Goal: Task Accomplishment & Management: Use online tool/utility

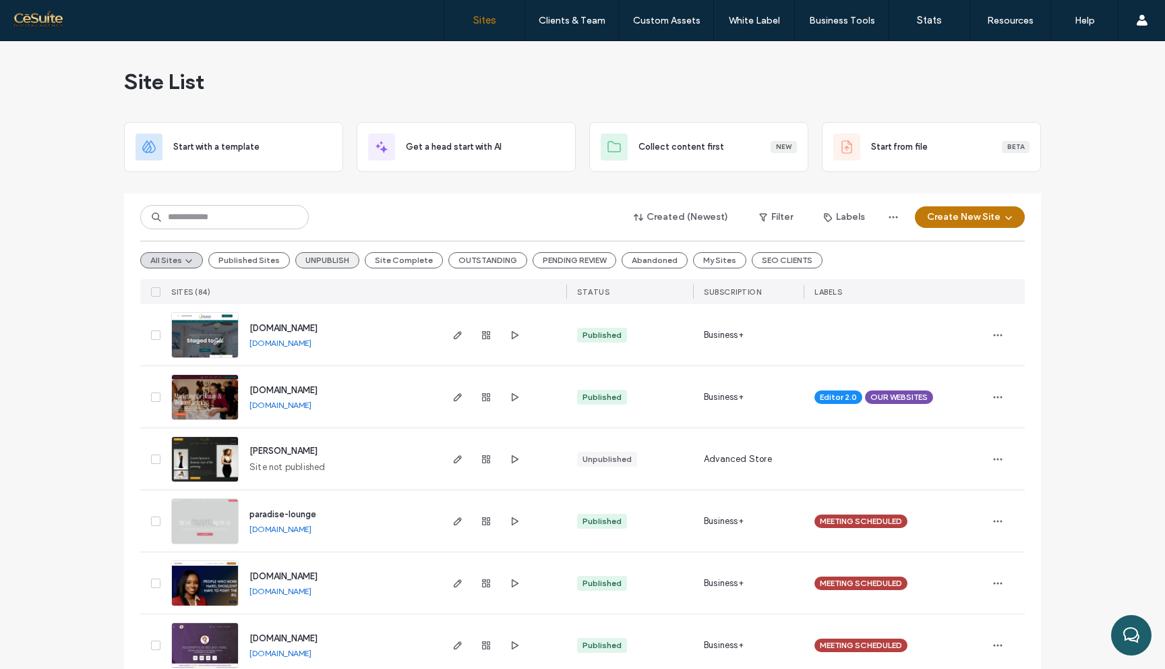
click at [325, 256] on button "UNPUBLISH" at bounding box center [327, 260] width 64 height 16
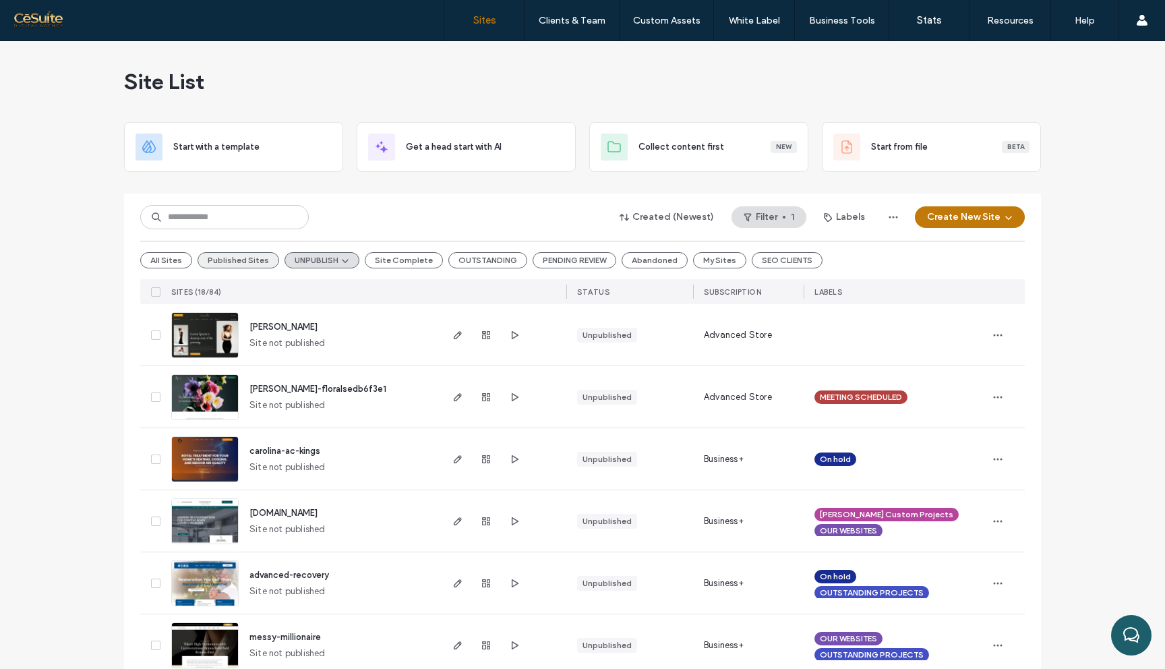
click at [233, 266] on button "Published Sites" at bounding box center [238, 260] width 82 height 16
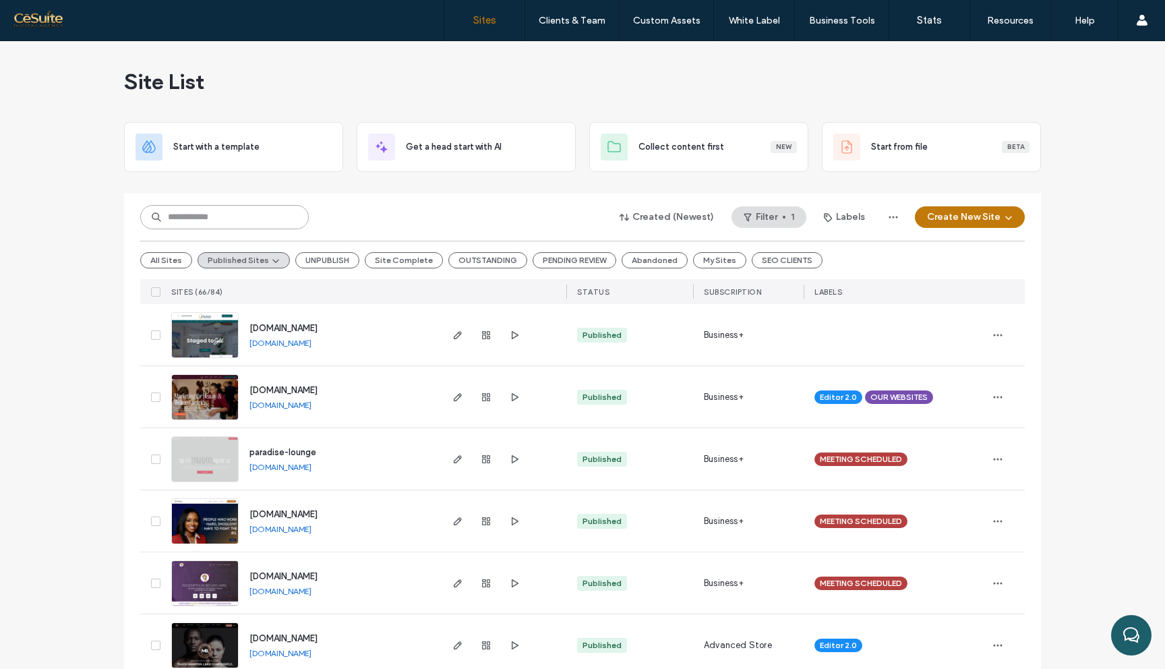
click at [237, 217] on input at bounding box center [224, 217] width 168 height 24
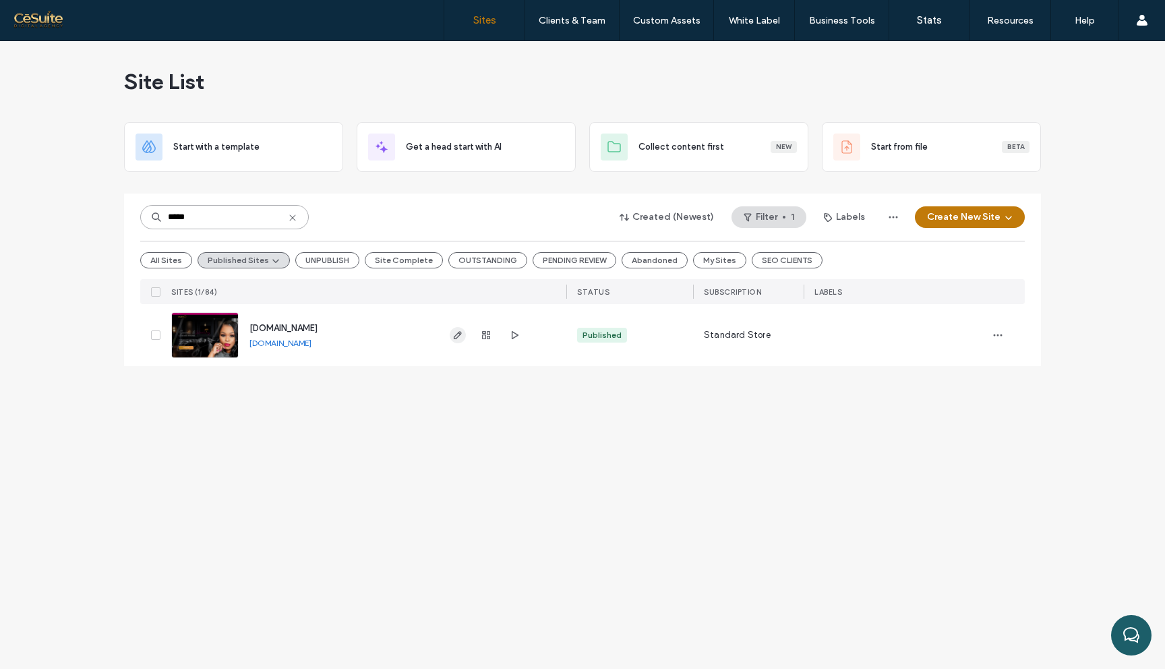
type input "*****"
click at [457, 337] on use "button" at bounding box center [458, 335] width 8 height 8
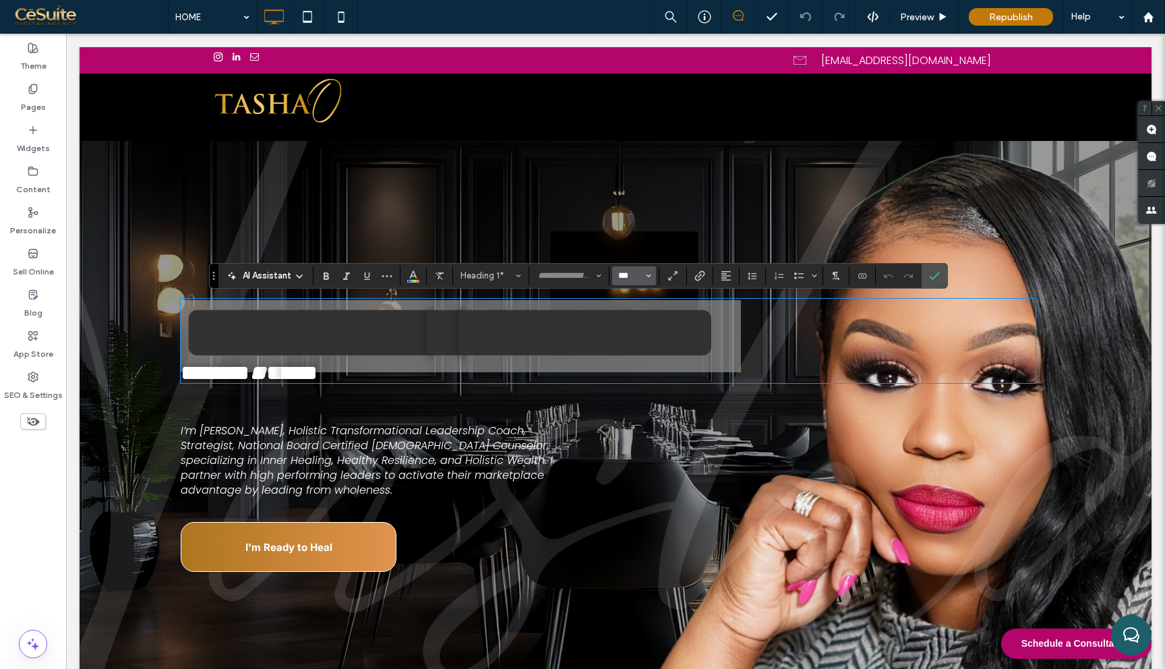
click at [633, 280] on input "***" at bounding box center [630, 275] width 26 height 11
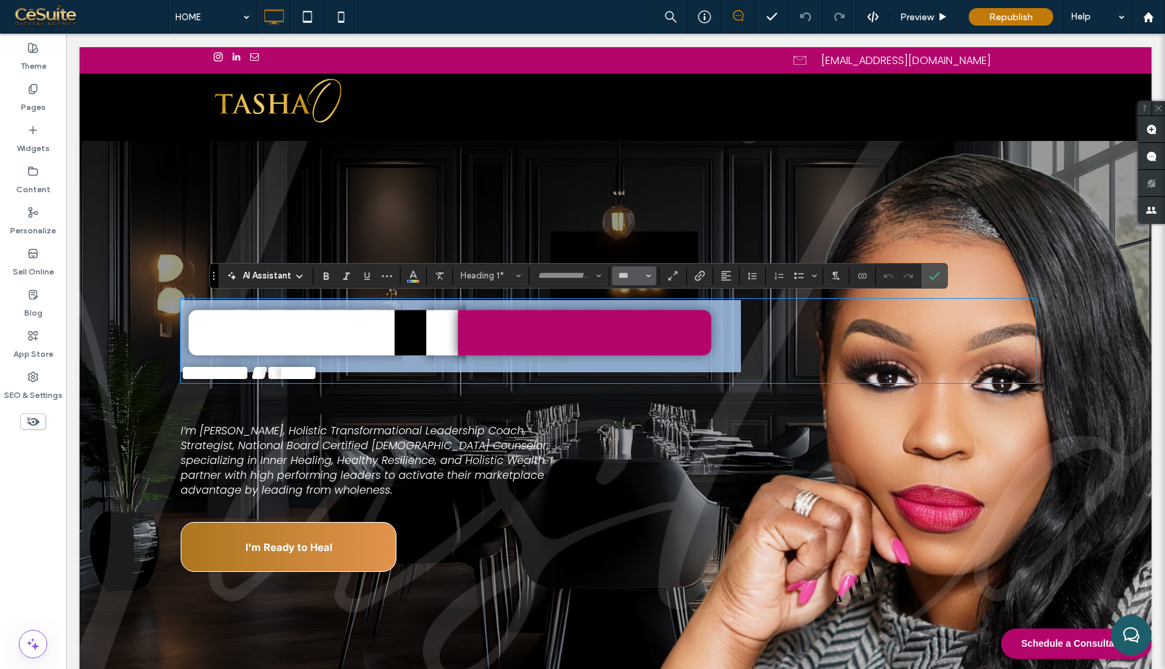
type input "***"
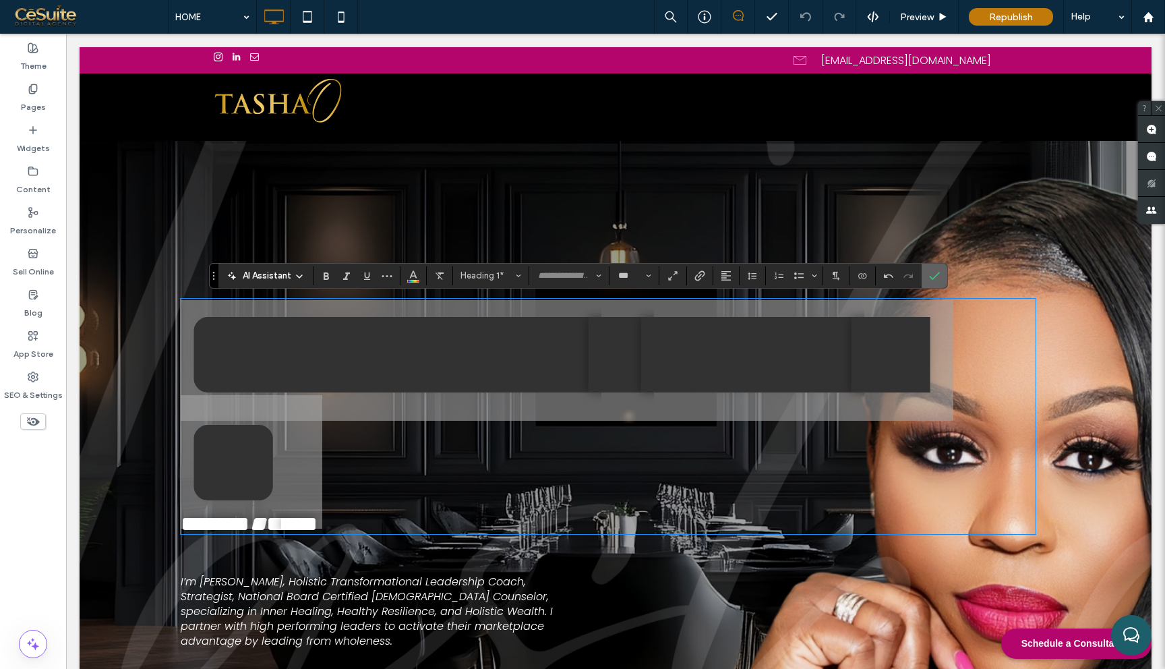
click at [931, 278] on use "Confirm" at bounding box center [934, 276] width 11 height 8
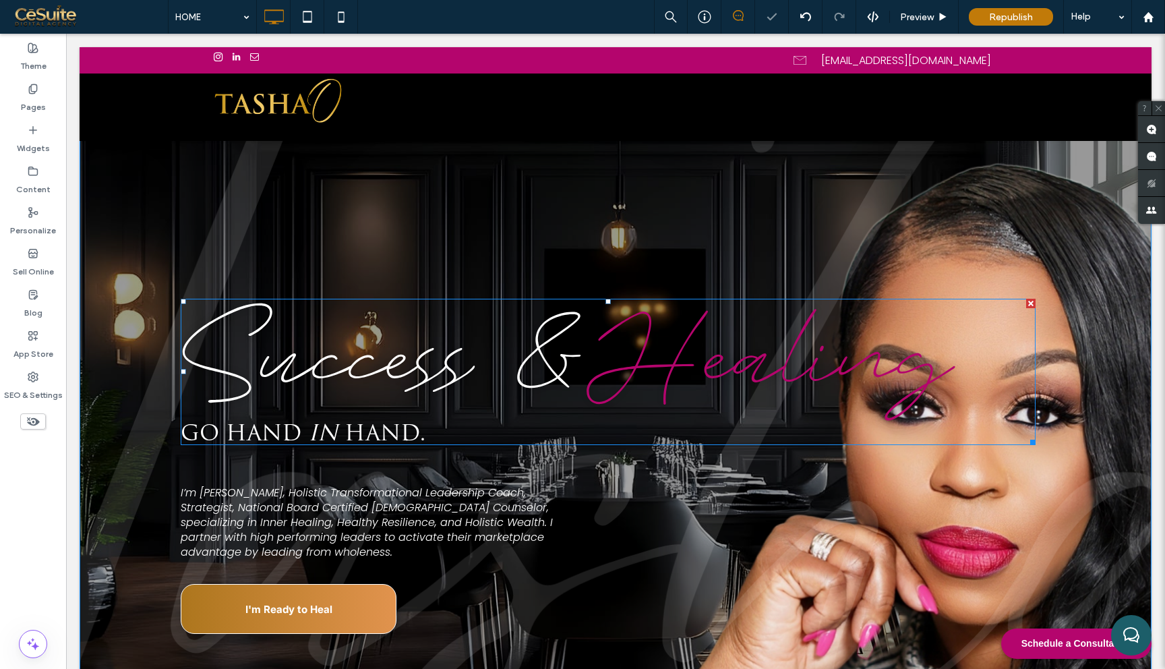
click at [621, 330] on span "Healing" at bounding box center [770, 353] width 365 height 150
type input "***"
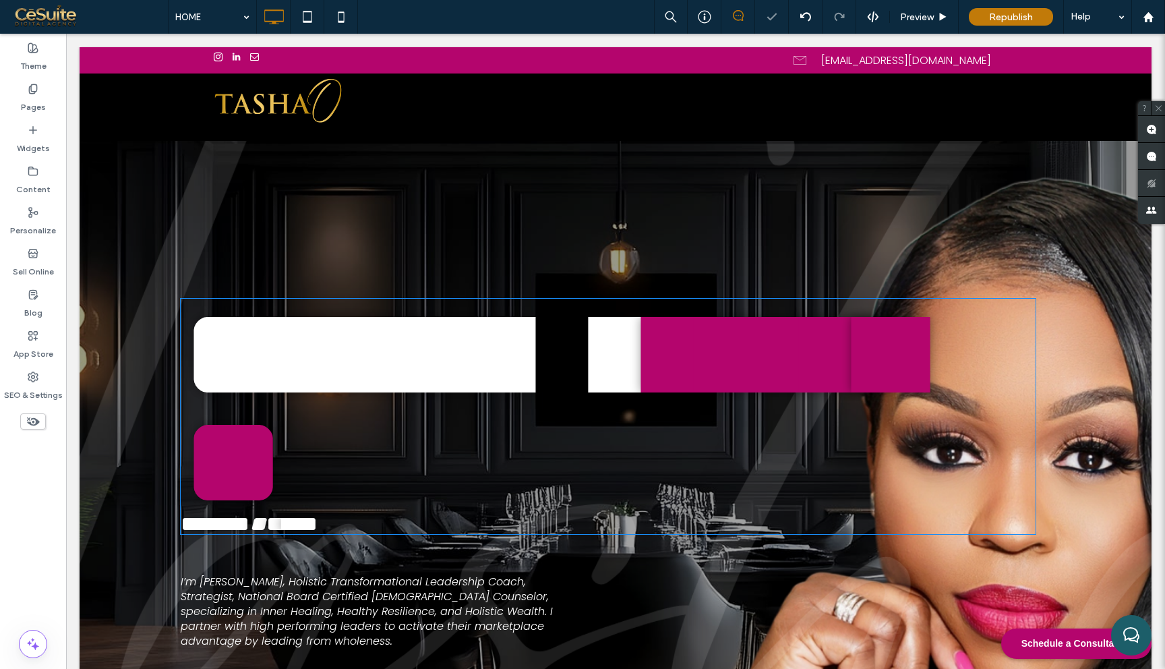
click at [621, 330] on span "*******" at bounding box center [549, 407] width 736 height 241
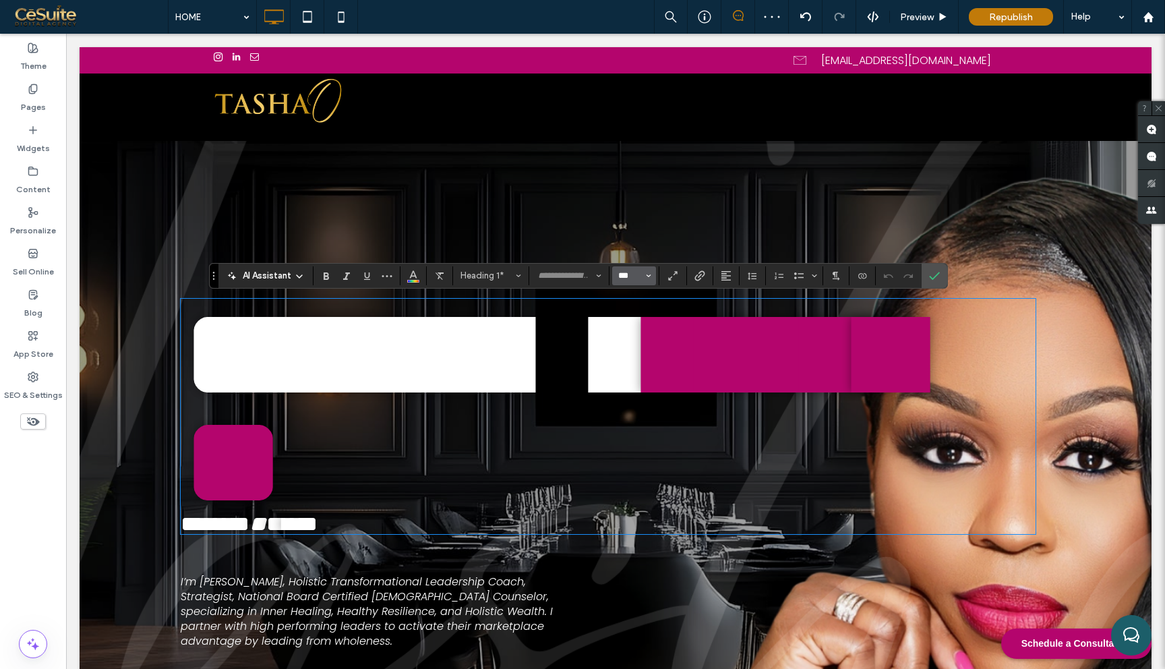
click at [627, 270] on input "***" at bounding box center [630, 275] width 26 height 11
type input "***"
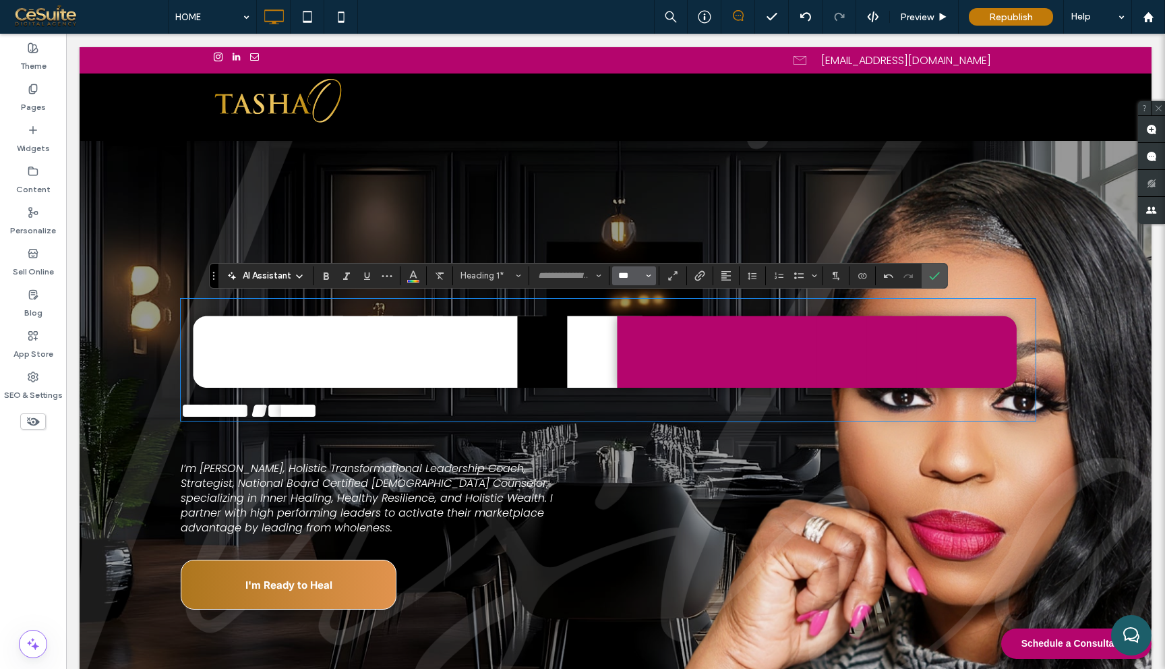
click at [625, 278] on input "***" at bounding box center [630, 275] width 26 height 11
click at [625, 278] on section at bounding box center [634, 275] width 44 height 19
type input "*"
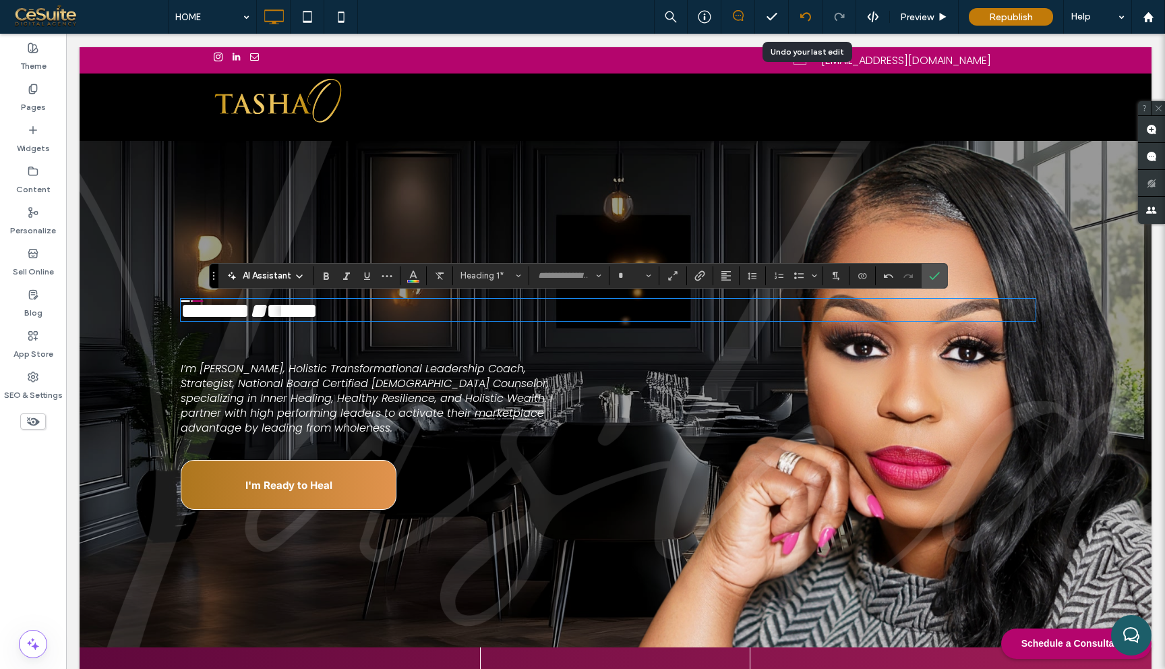
click at [807, 16] on icon at bounding box center [805, 16] width 11 height 11
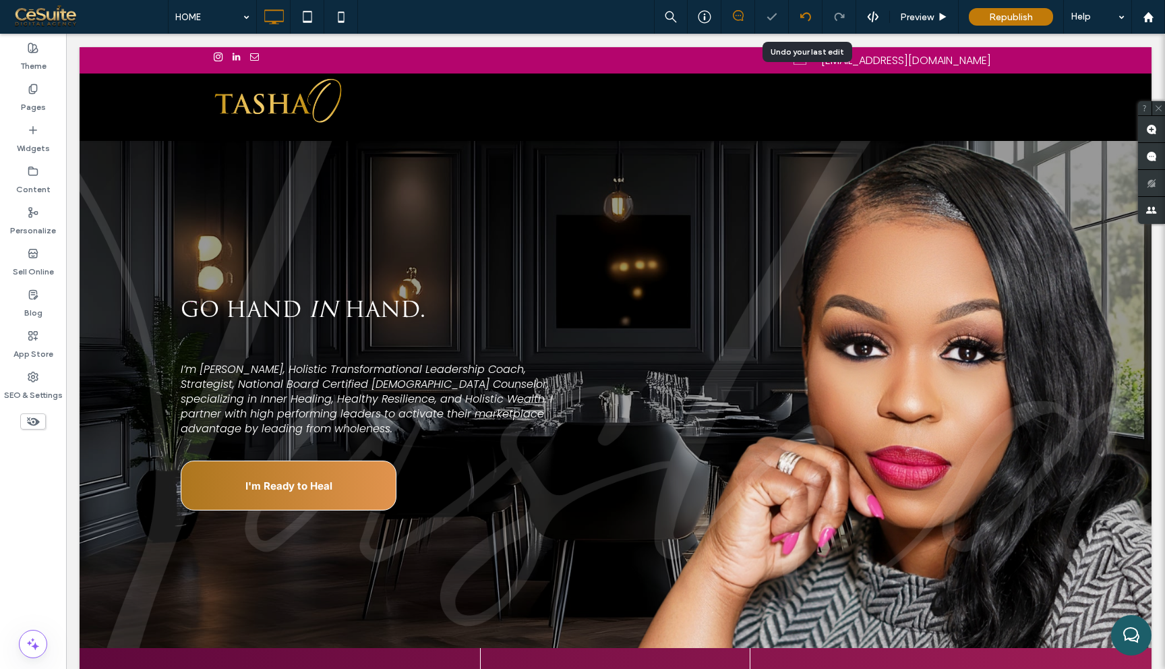
click at [807, 16] on icon at bounding box center [805, 16] width 11 height 11
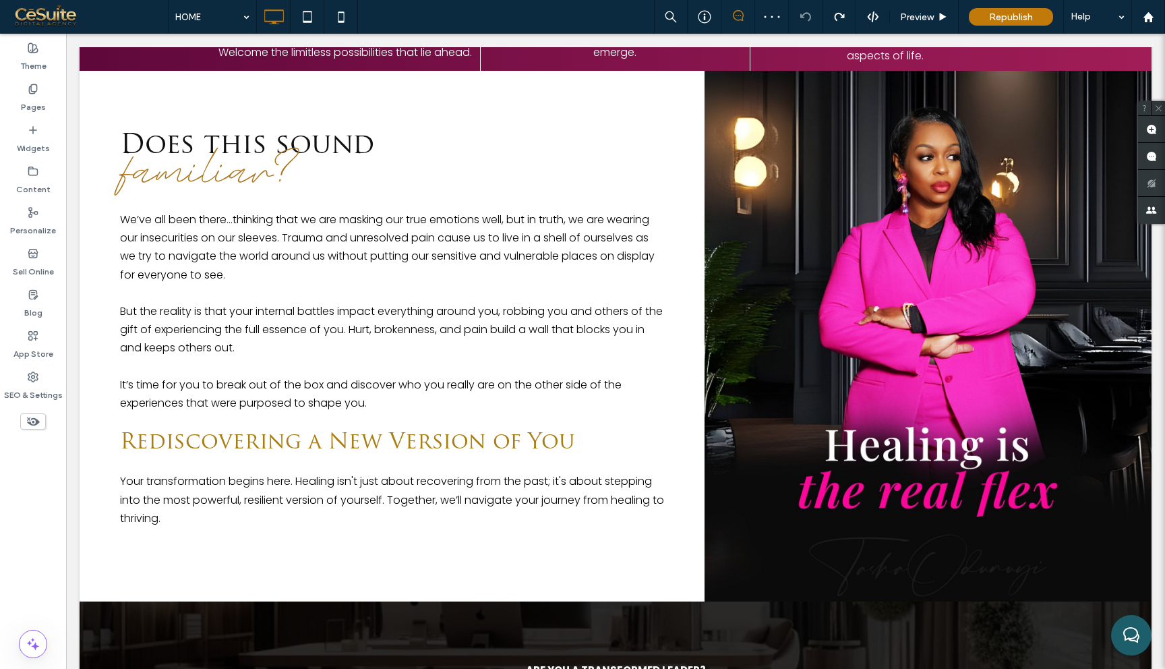
scroll to position [469, 0]
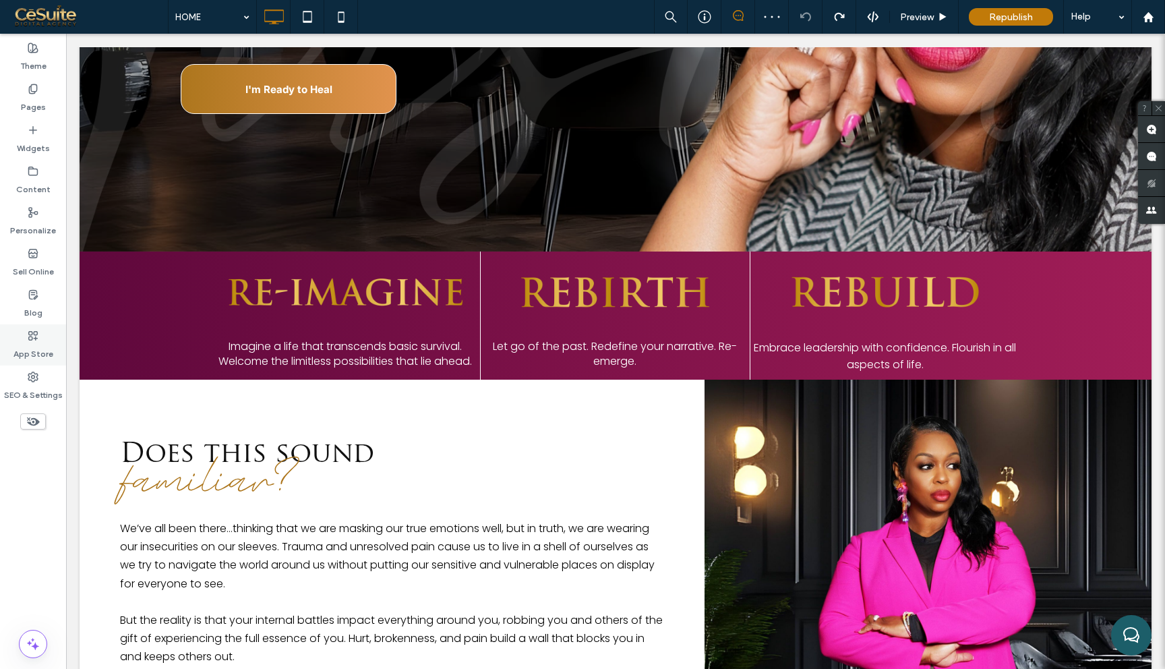
click at [36, 339] on use at bounding box center [33, 335] width 9 height 9
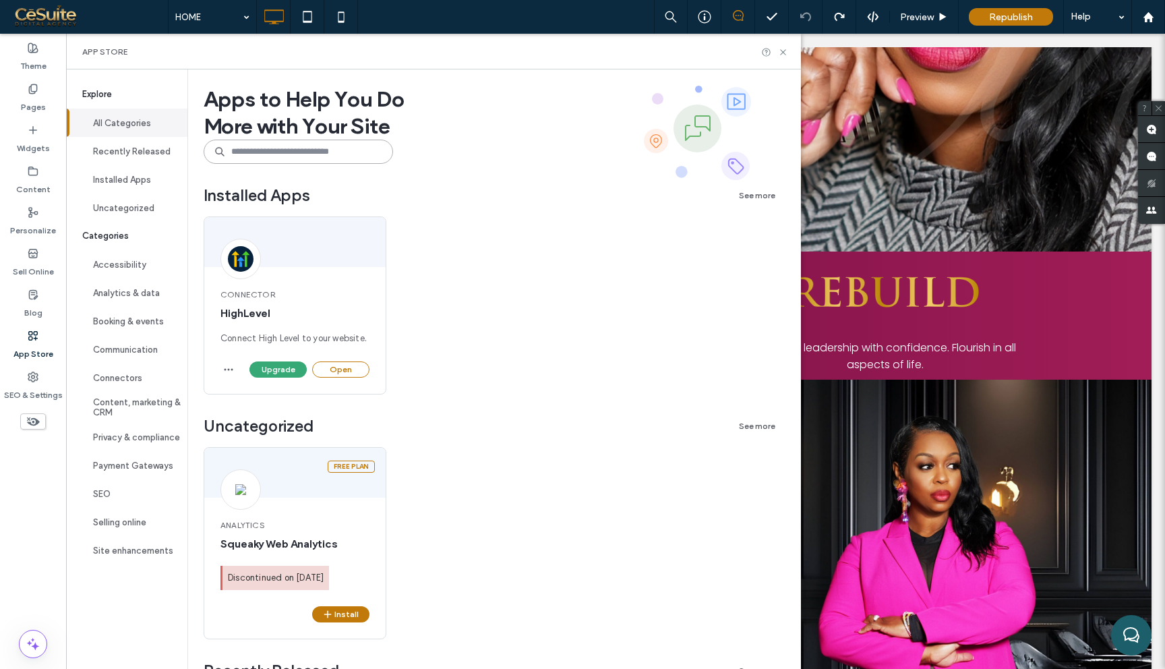
click at [265, 144] on input at bounding box center [298, 152] width 189 height 24
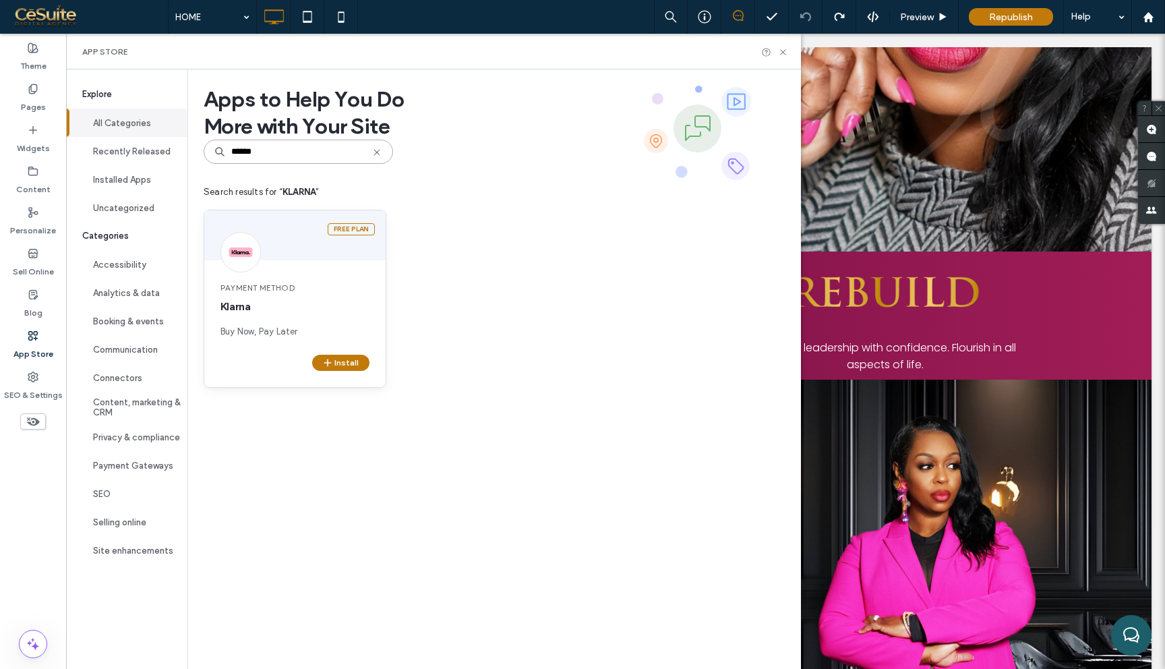
type input "******"
click at [334, 372] on div "Install" at bounding box center [294, 371] width 181 height 32
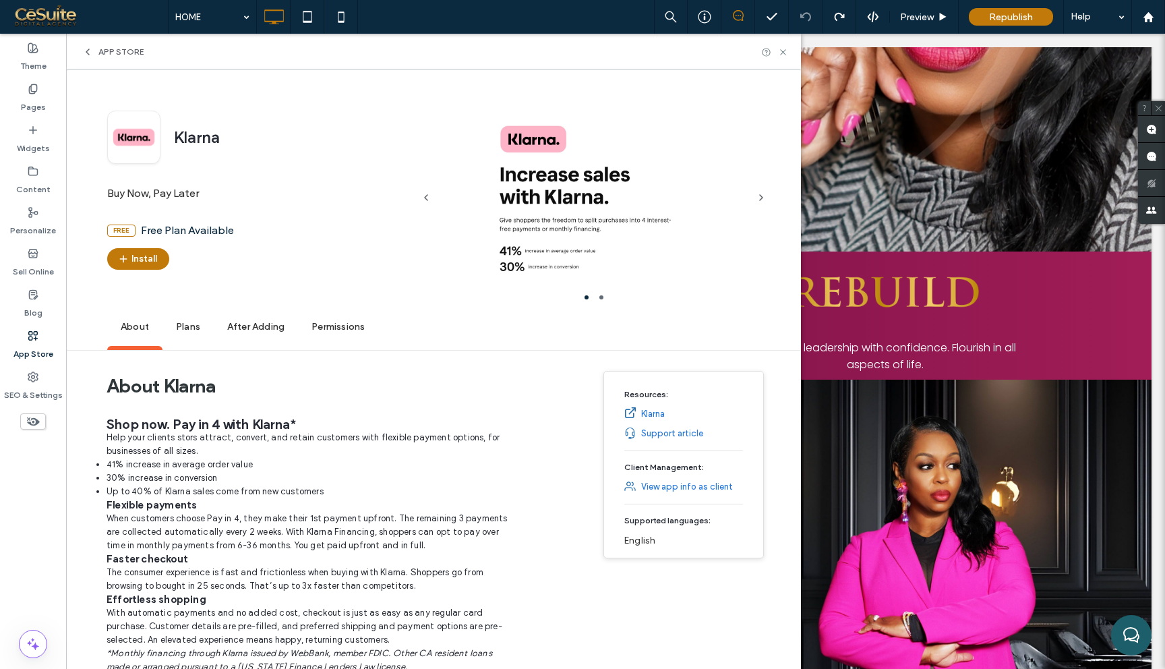
drag, startPoint x: 334, startPoint y: 371, endPoint x: 337, endPoint y: 357, distance: 14.4
click at [152, 257] on button "Install" at bounding box center [138, 259] width 62 height 22
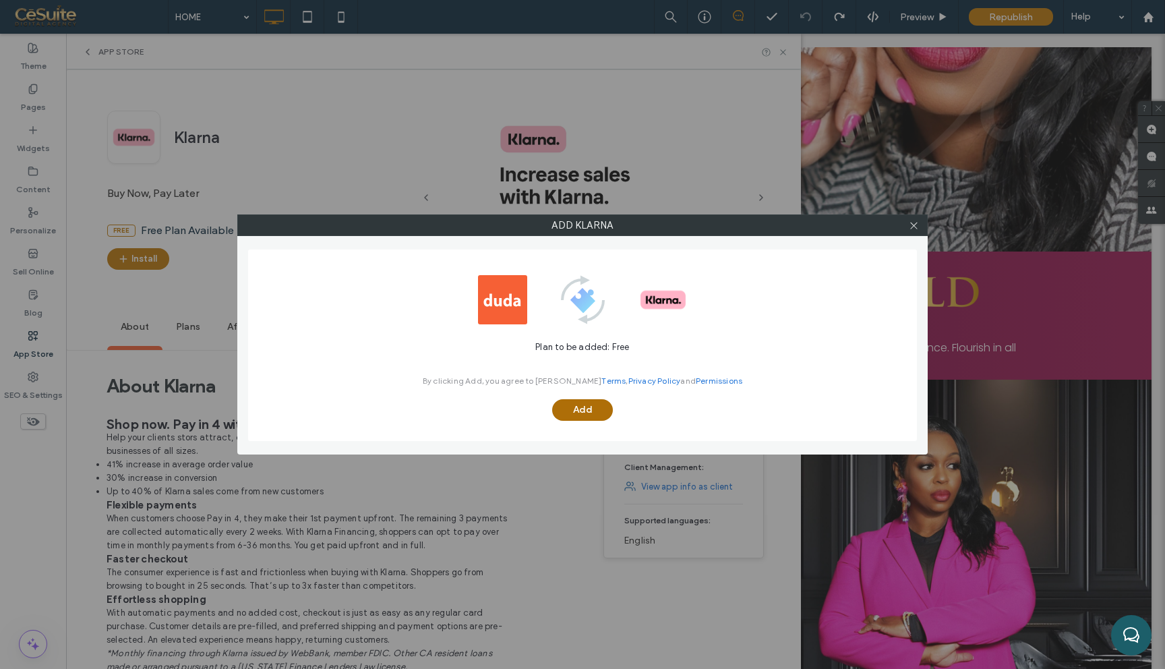
click at [566, 408] on button "Add" at bounding box center [582, 410] width 61 height 22
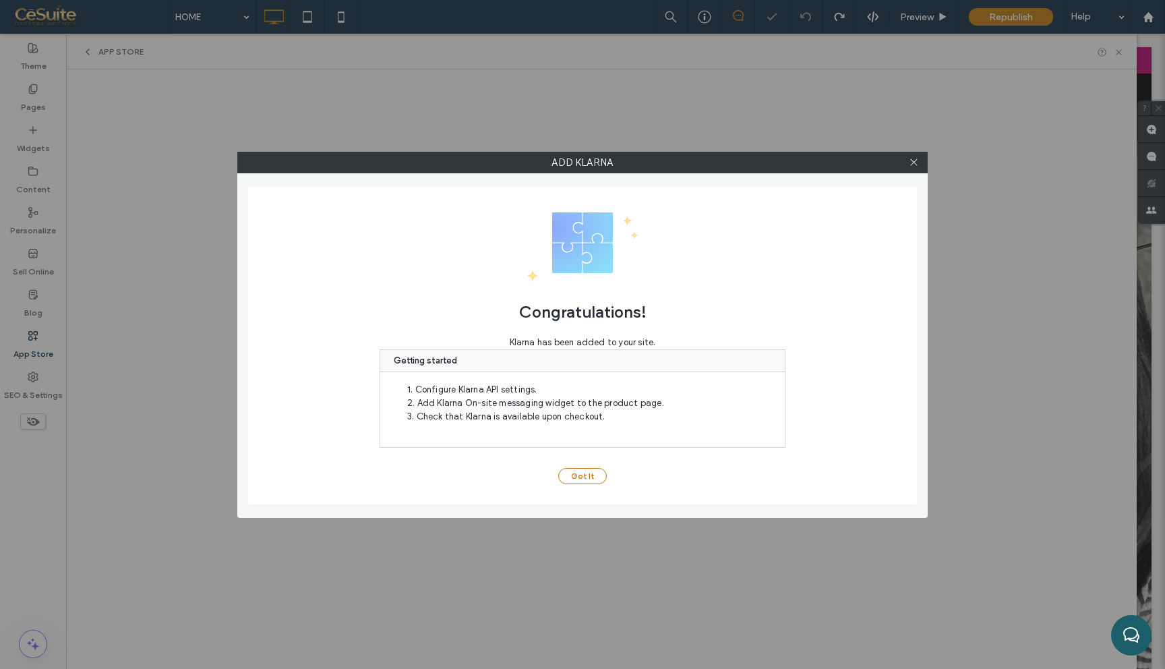
scroll to position [0, 0]
click at [590, 480] on button "Got It" at bounding box center [582, 476] width 49 height 16
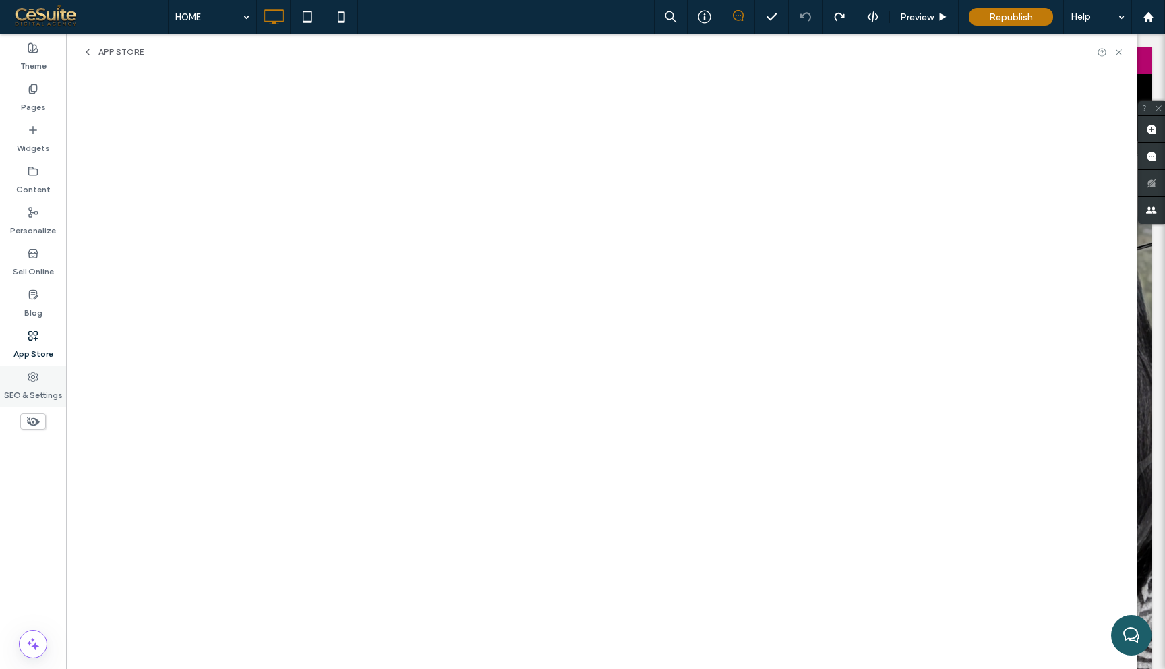
click at [34, 389] on label "SEO & Settings" at bounding box center [33, 391] width 59 height 19
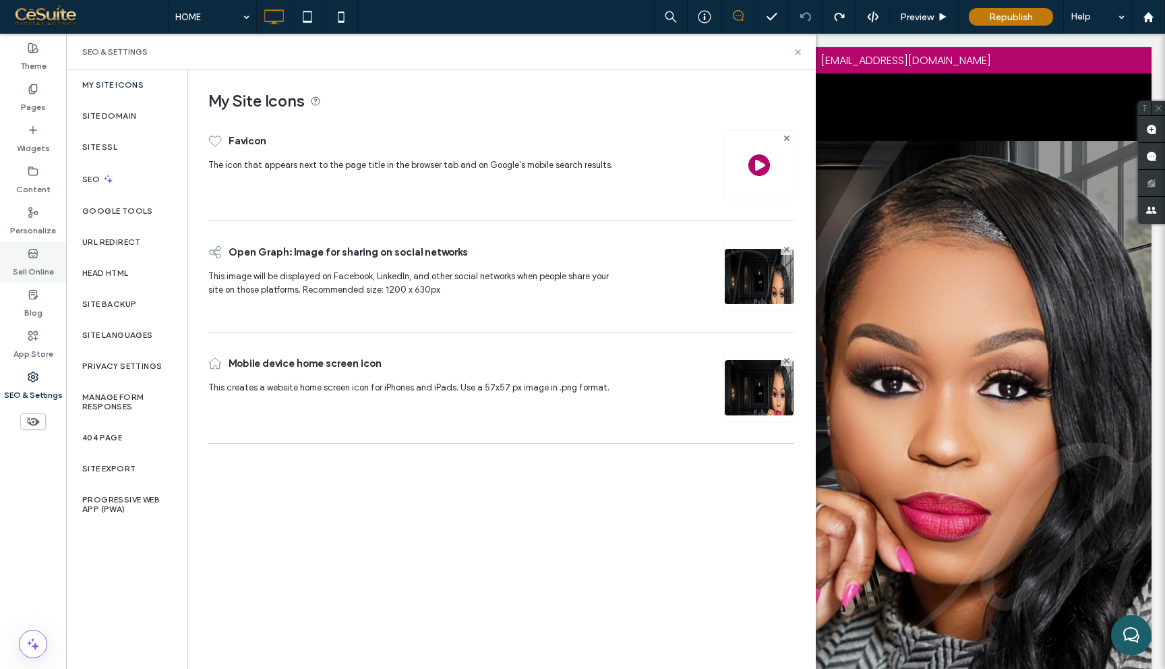
click at [38, 250] on icon at bounding box center [33, 253] width 11 height 11
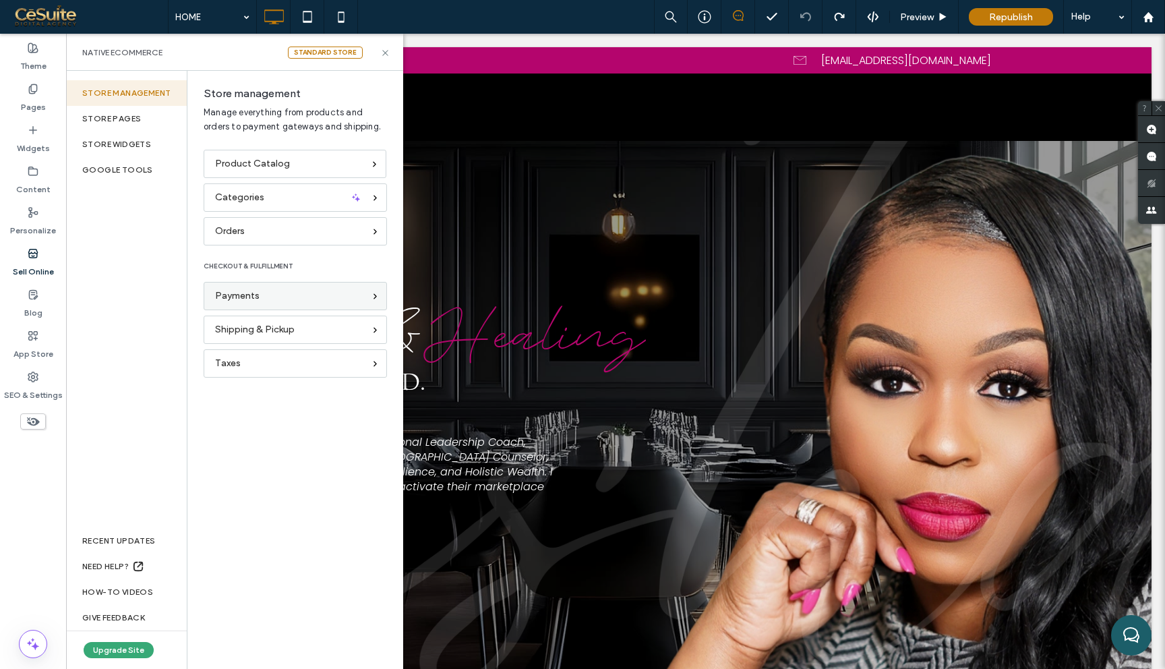
click at [237, 306] on div "Payments" at bounding box center [295, 296] width 183 height 28
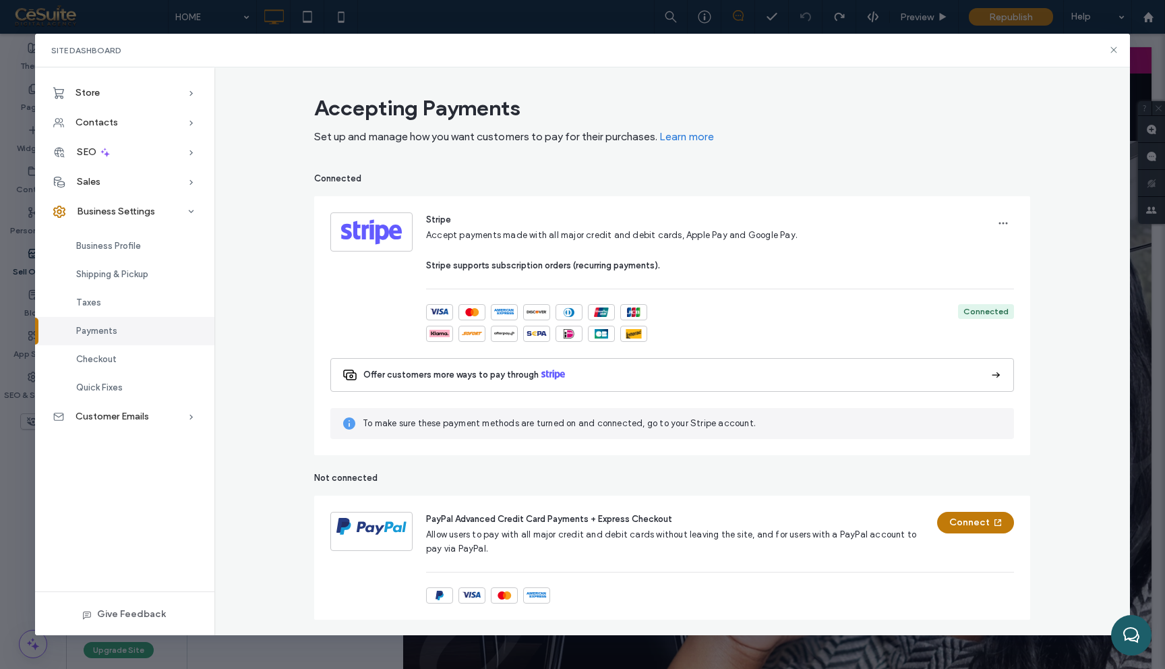
click at [998, 377] on icon at bounding box center [995, 374] width 13 height 13
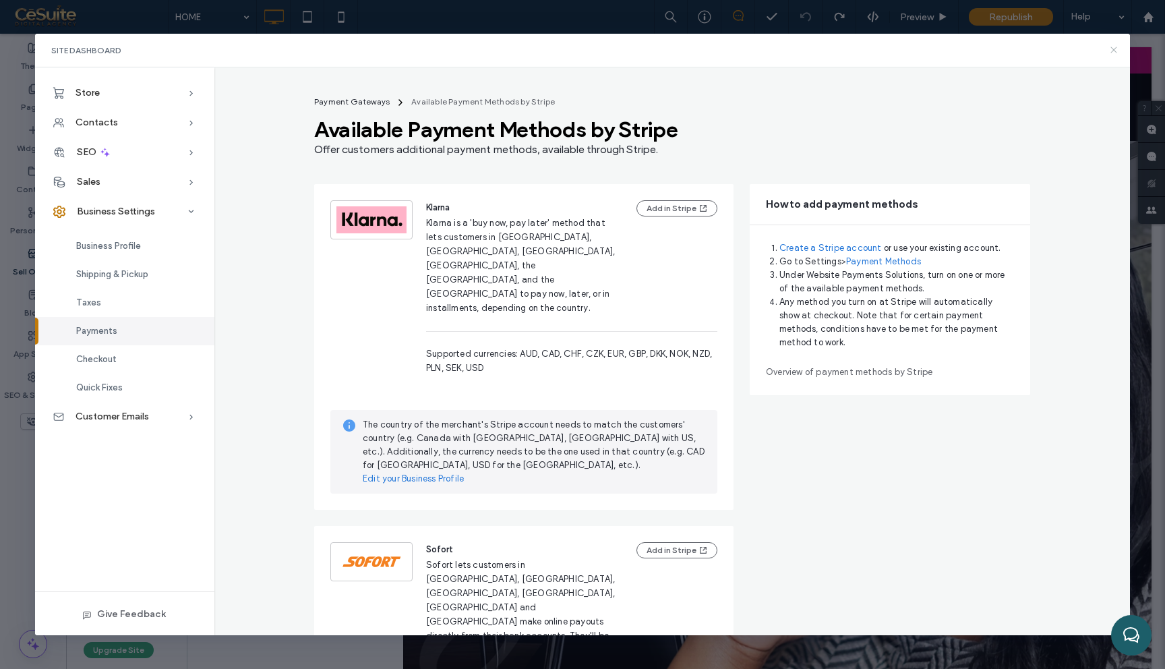
click at [1117, 51] on icon at bounding box center [1113, 49] width 11 height 11
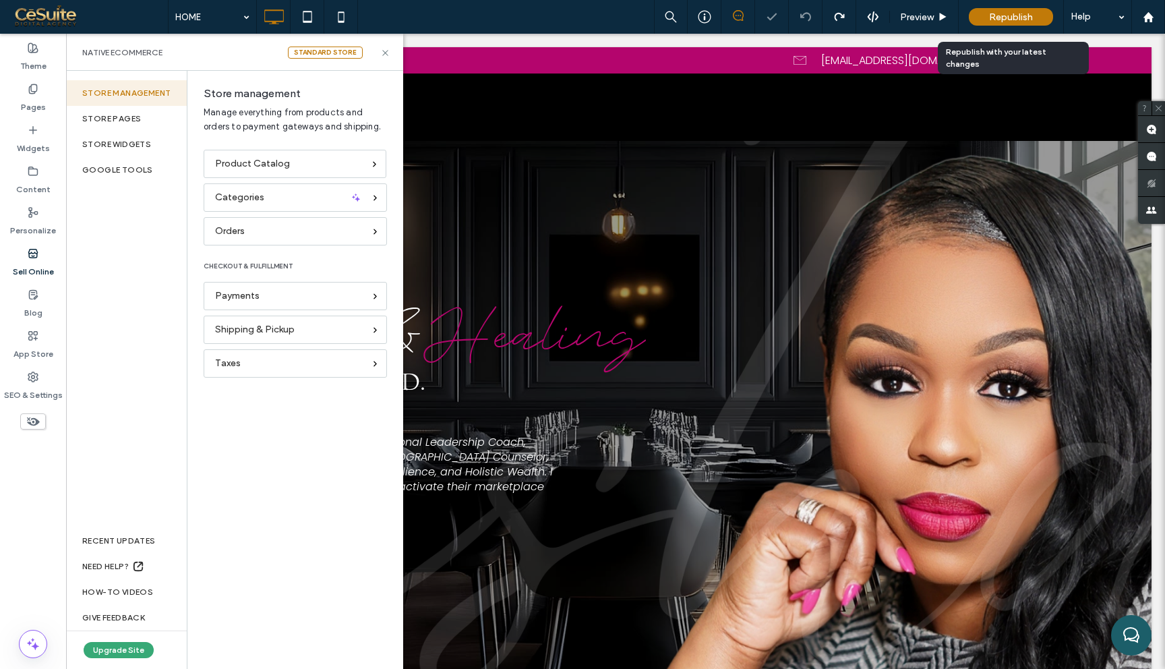
click at [991, 12] on span "Republish" at bounding box center [1011, 16] width 44 height 11
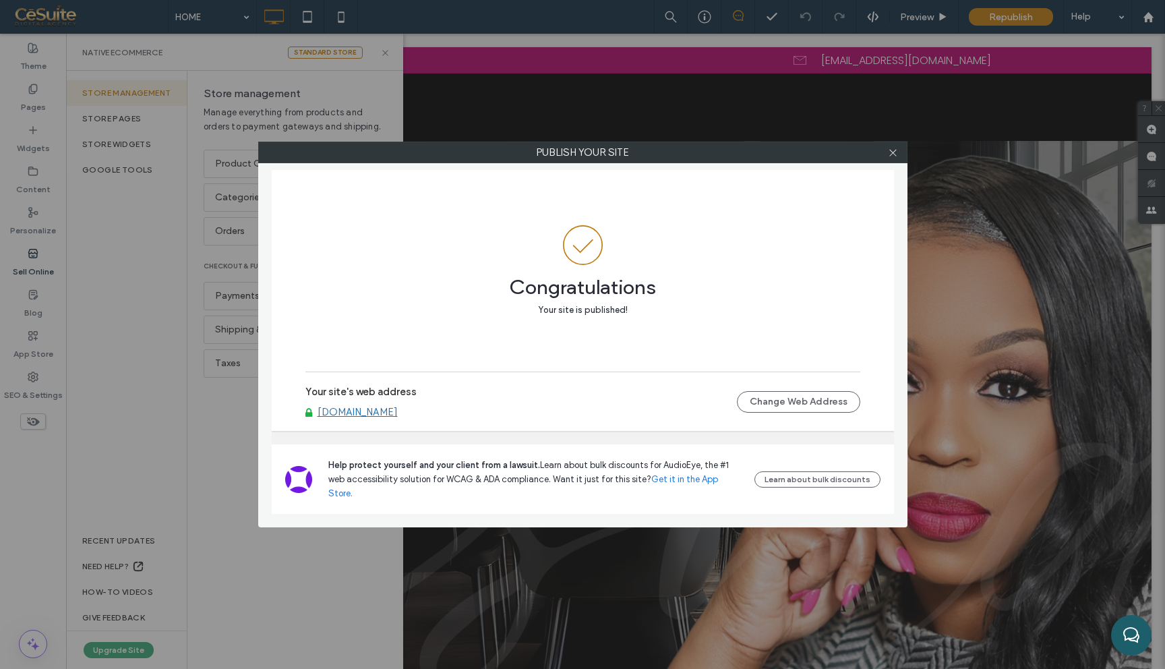
click at [367, 418] on link "[DOMAIN_NAME]" at bounding box center [357, 412] width 80 height 12
click at [897, 152] on icon at bounding box center [893, 153] width 10 height 10
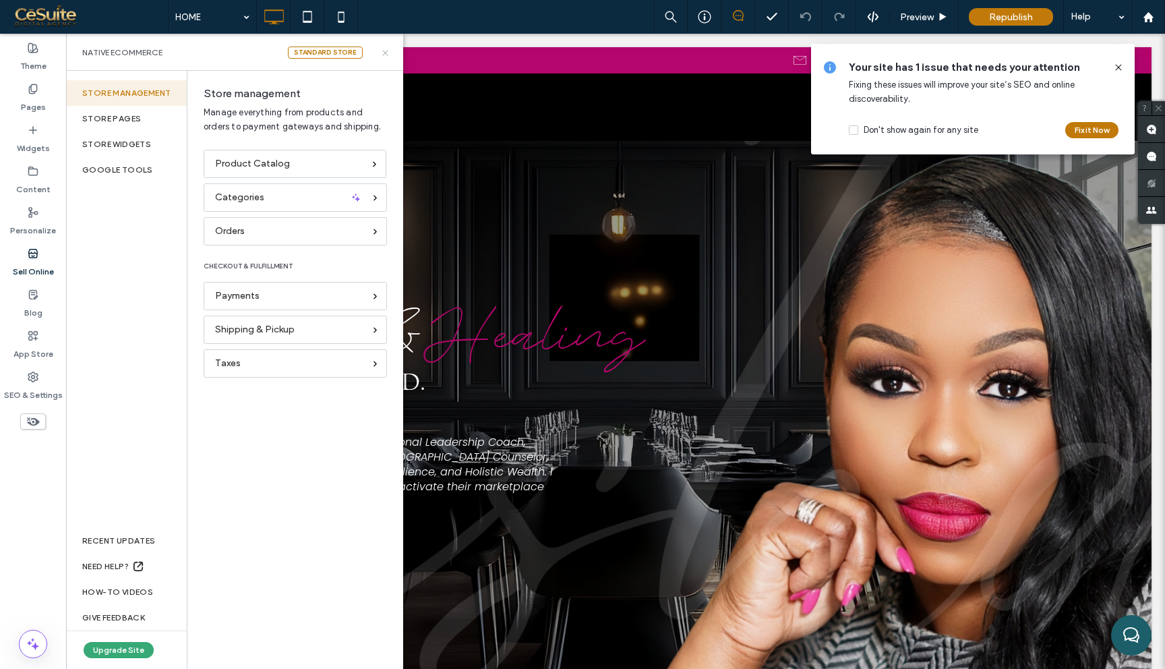
click at [388, 57] on icon at bounding box center [385, 53] width 10 height 10
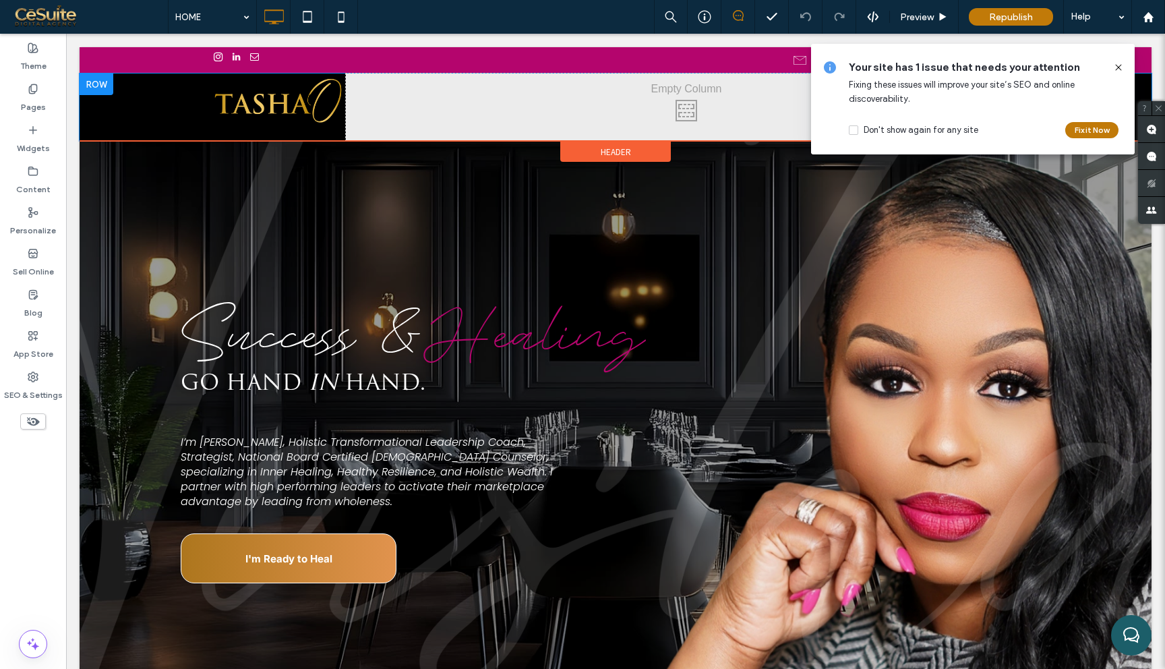
click at [471, 113] on div "Click To Paste" at bounding box center [683, 106] width 674 height 67
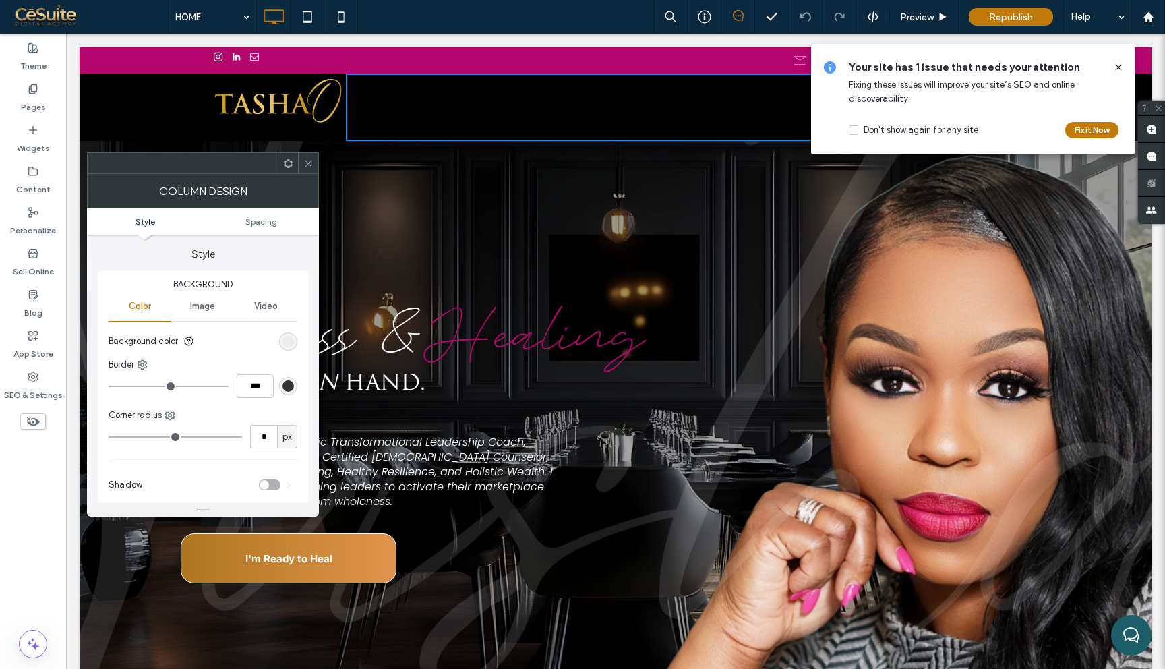
click at [317, 159] on div at bounding box center [308, 163] width 20 height 20
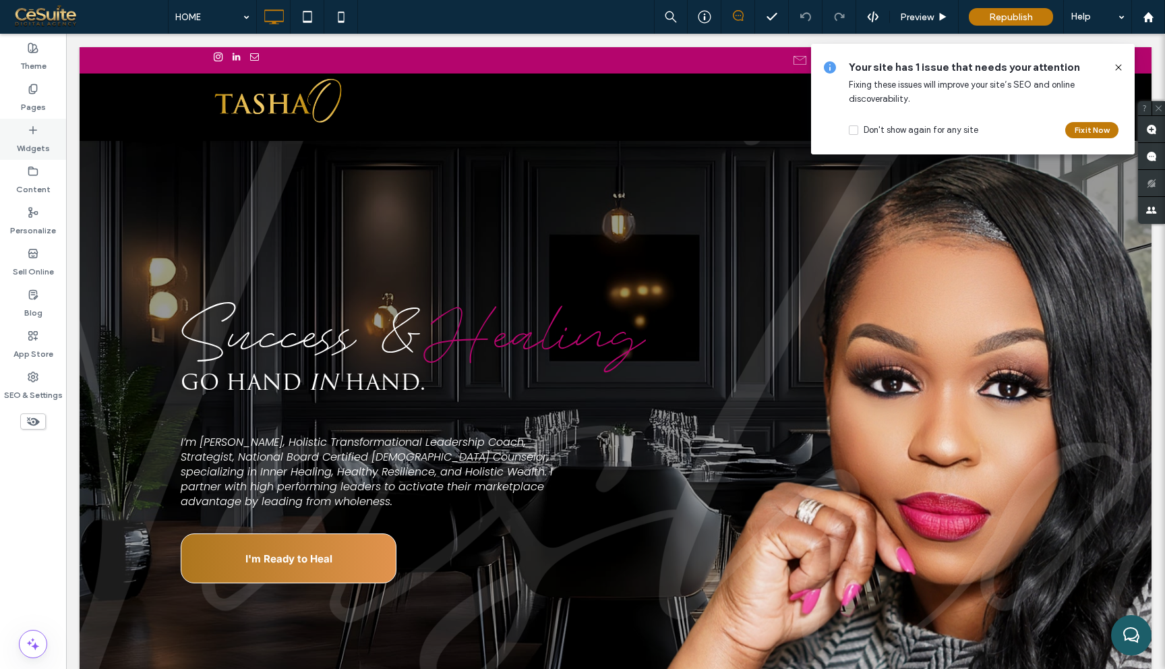
click at [32, 127] on use at bounding box center [33, 129] width 7 height 7
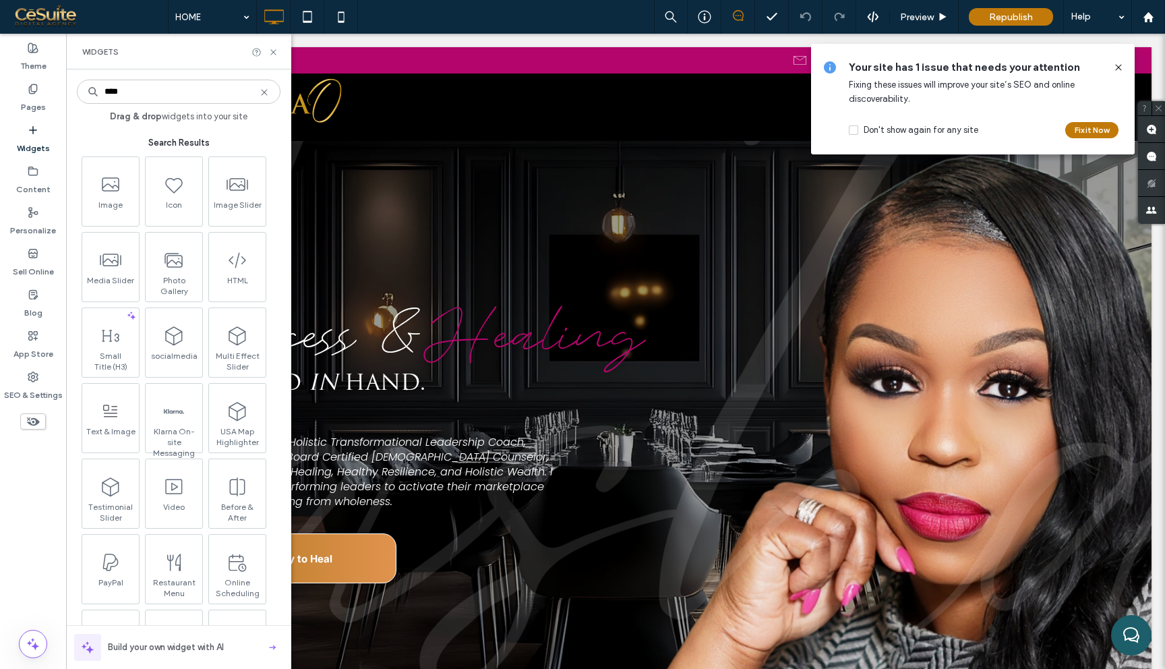
type input "****"
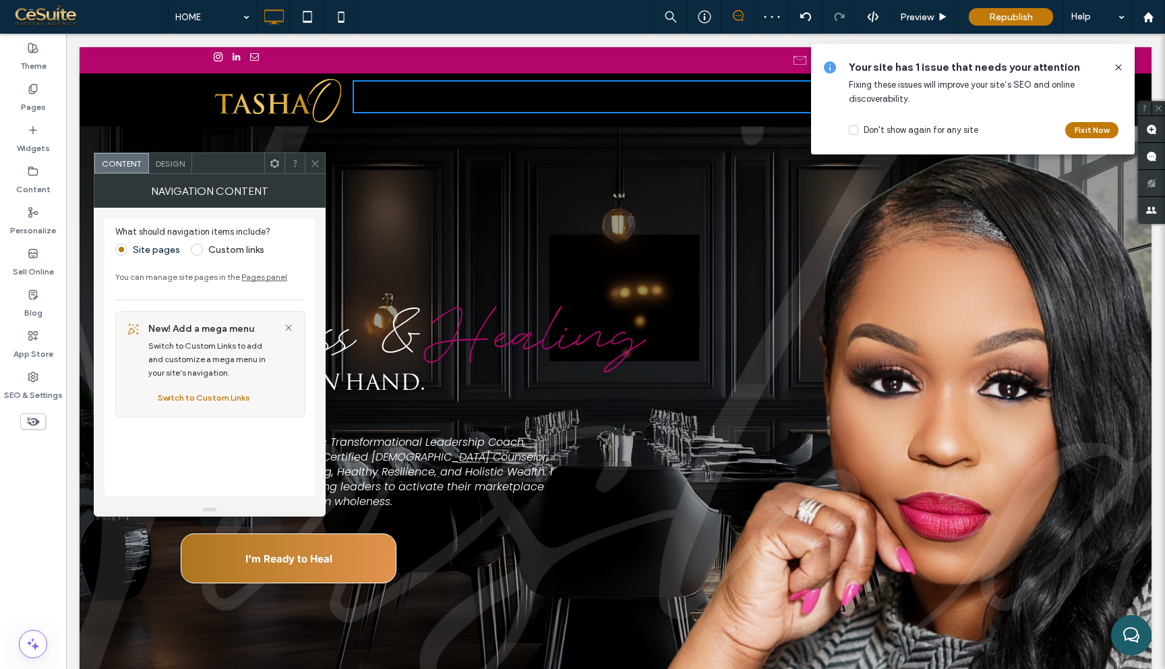
click at [169, 163] on span "Design" at bounding box center [170, 163] width 29 height 10
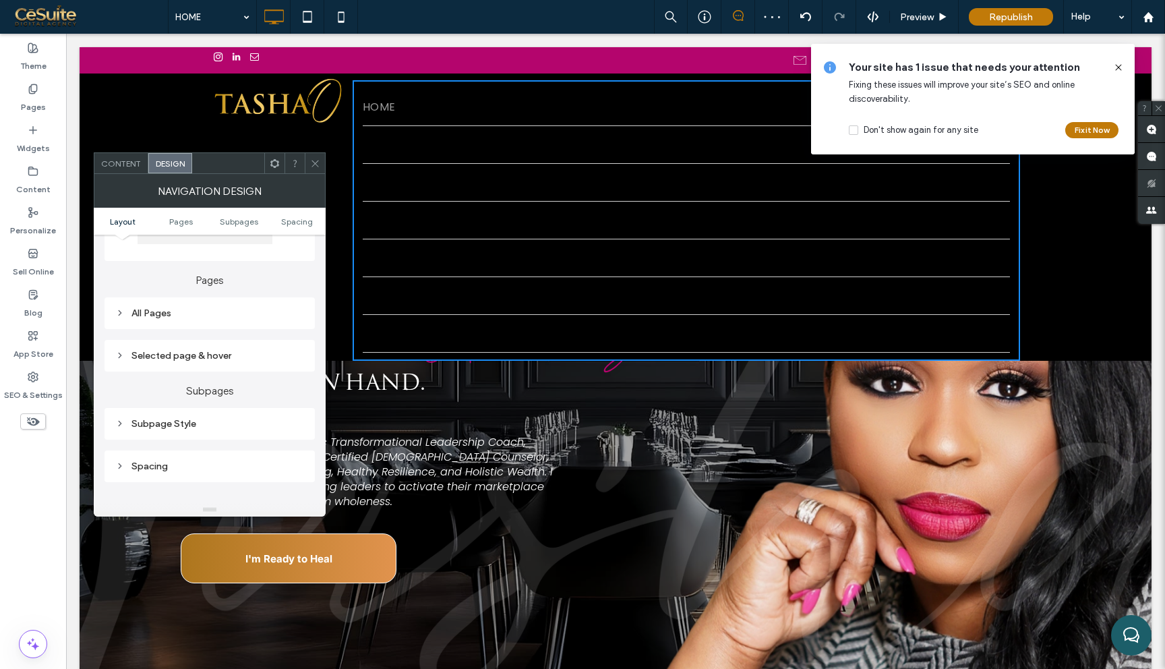
scroll to position [273, 0]
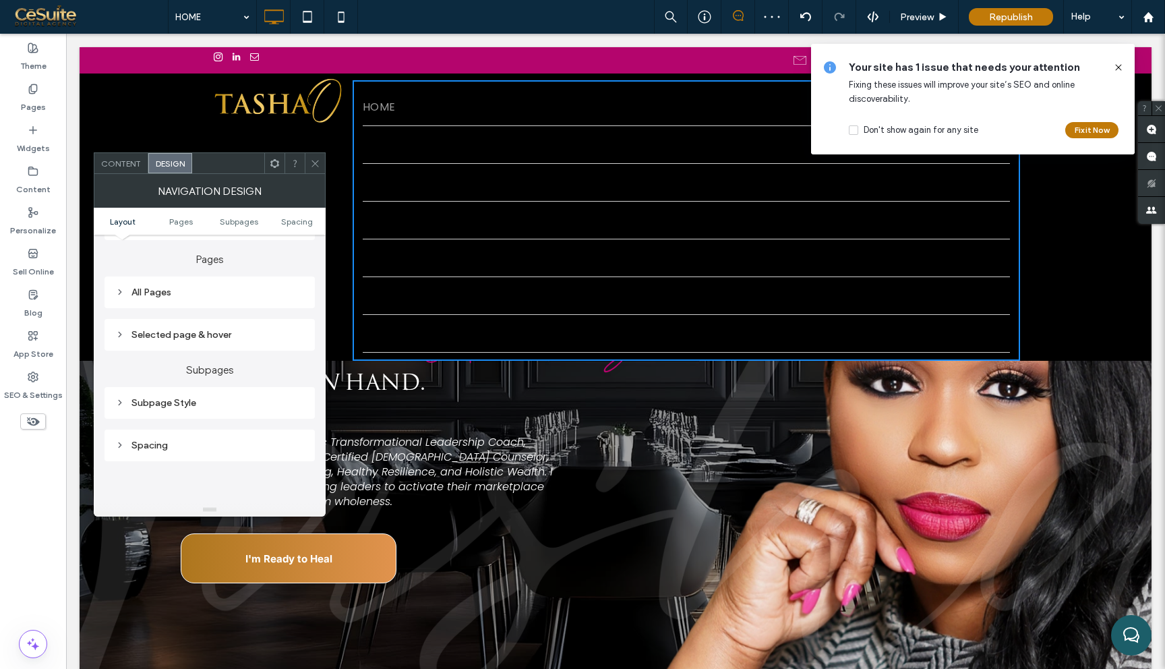
click at [260, 288] on div "All Pages" at bounding box center [209, 292] width 189 height 18
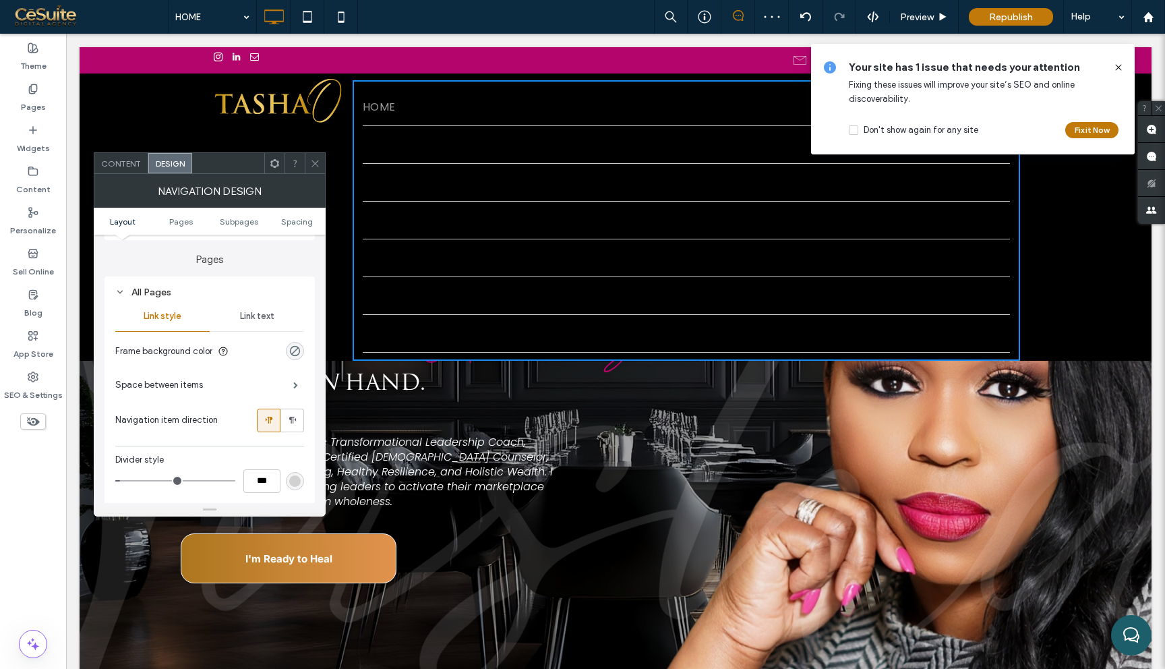
click at [268, 318] on span "Link text" at bounding box center [257, 316] width 34 height 11
click at [291, 454] on div "rgb(0, 0, 0)" at bounding box center [294, 453] width 11 height 11
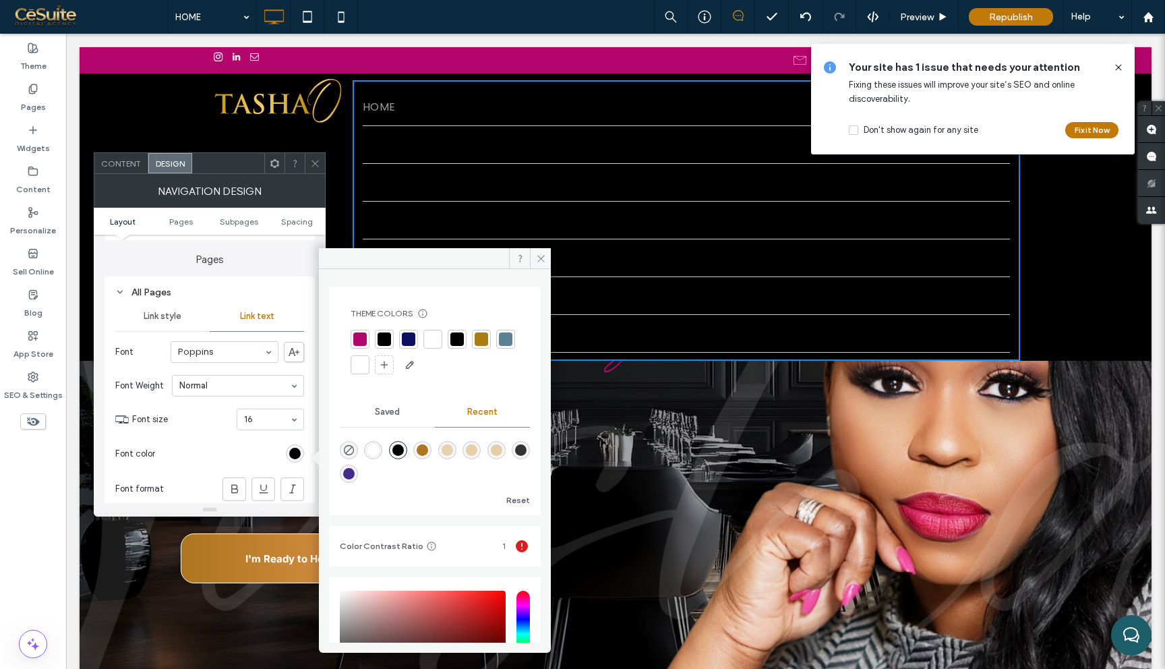
click at [431, 336] on div at bounding box center [432, 338] width 13 height 13
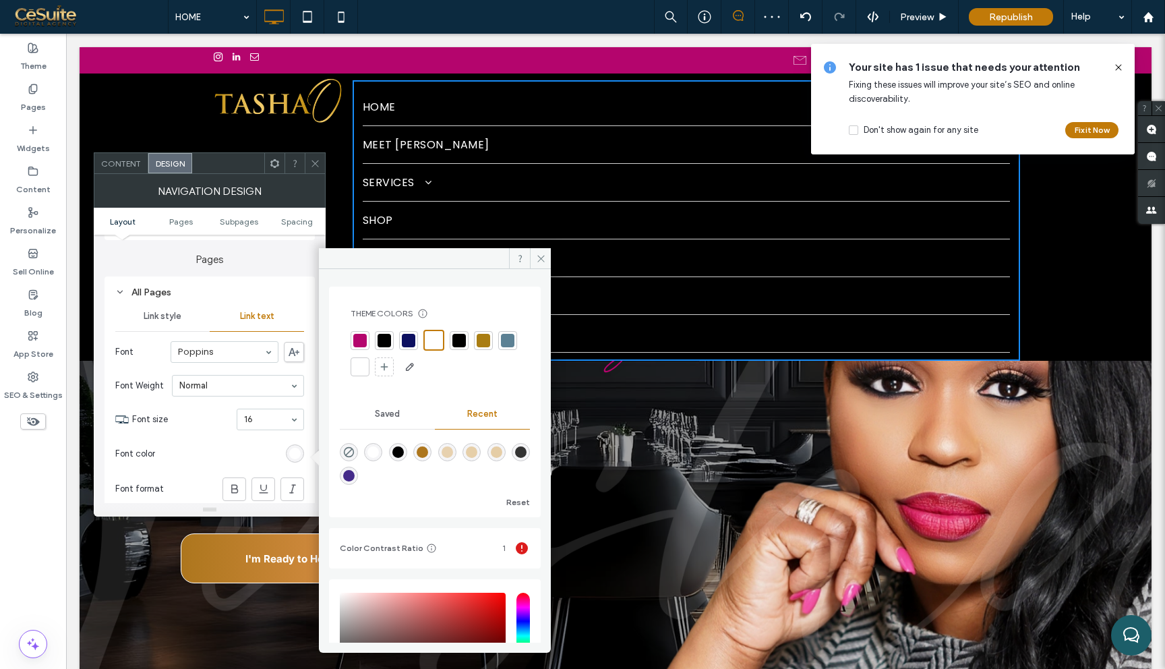
click at [132, 167] on span "Content" at bounding box center [121, 163] width 40 height 10
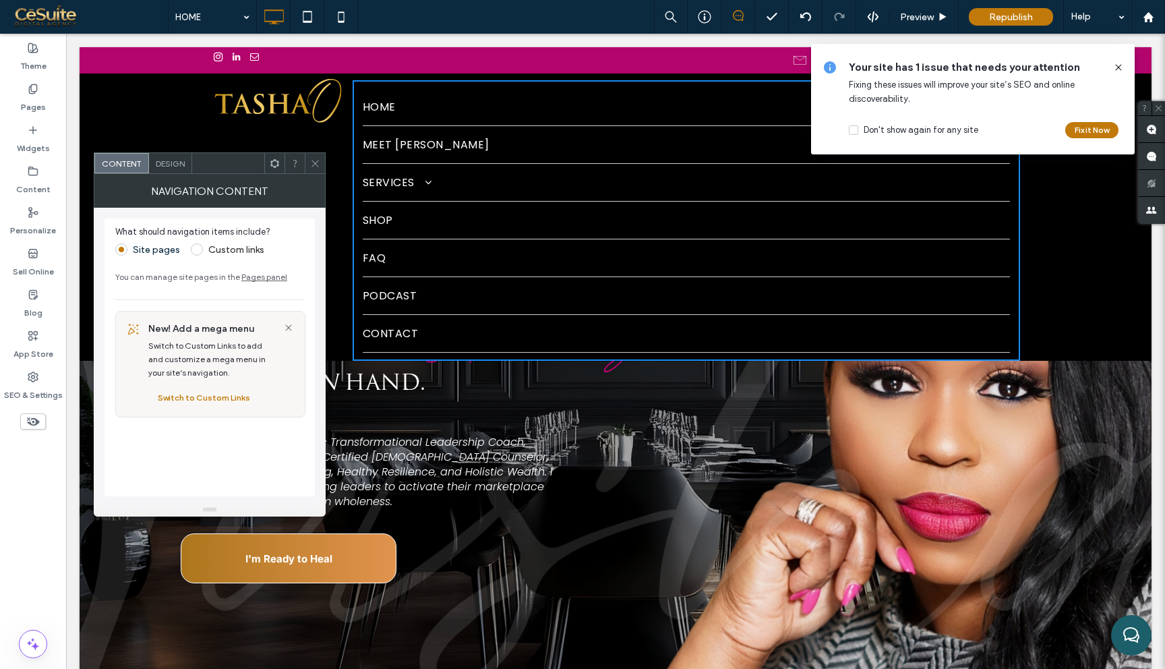
click at [198, 249] on span at bounding box center [197, 249] width 12 height 12
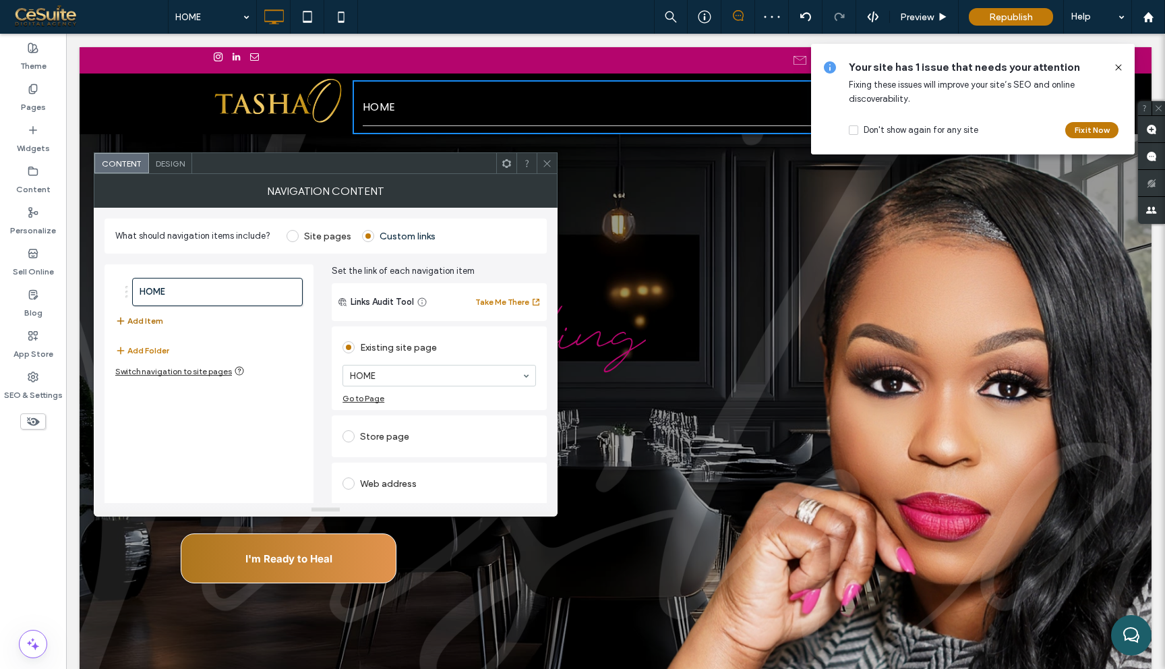
click at [152, 319] on button "Add Item" at bounding box center [139, 321] width 48 height 16
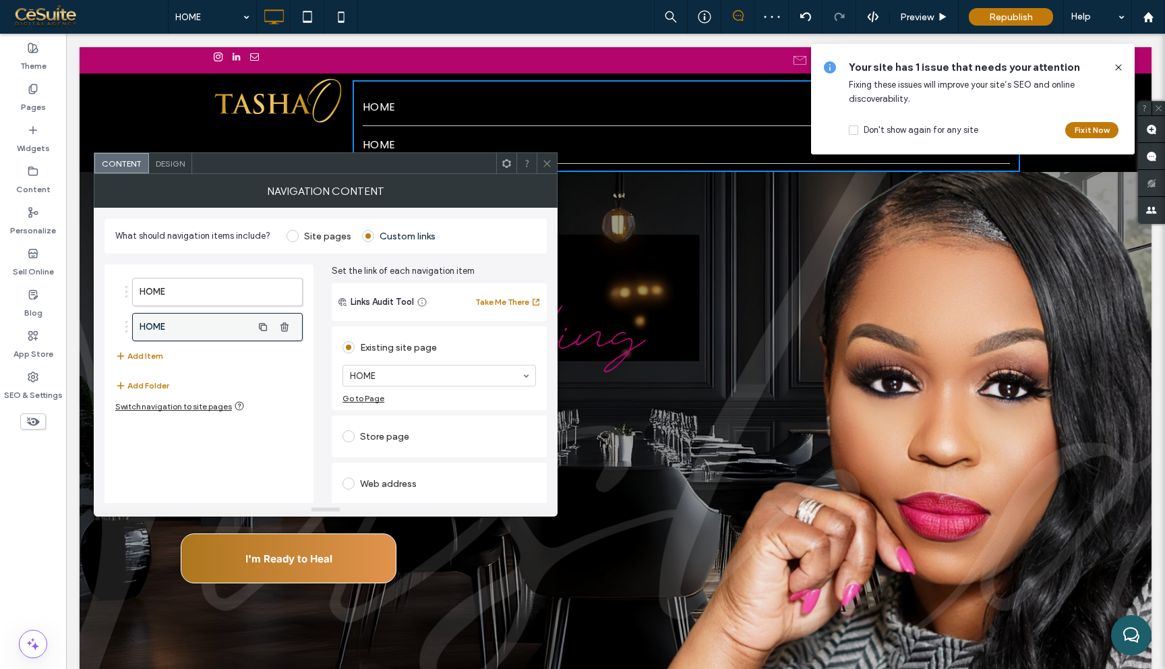
click at [206, 325] on label "HOME" at bounding box center [196, 326] width 113 height 27
click at [148, 359] on button "Add Item" at bounding box center [139, 356] width 48 height 16
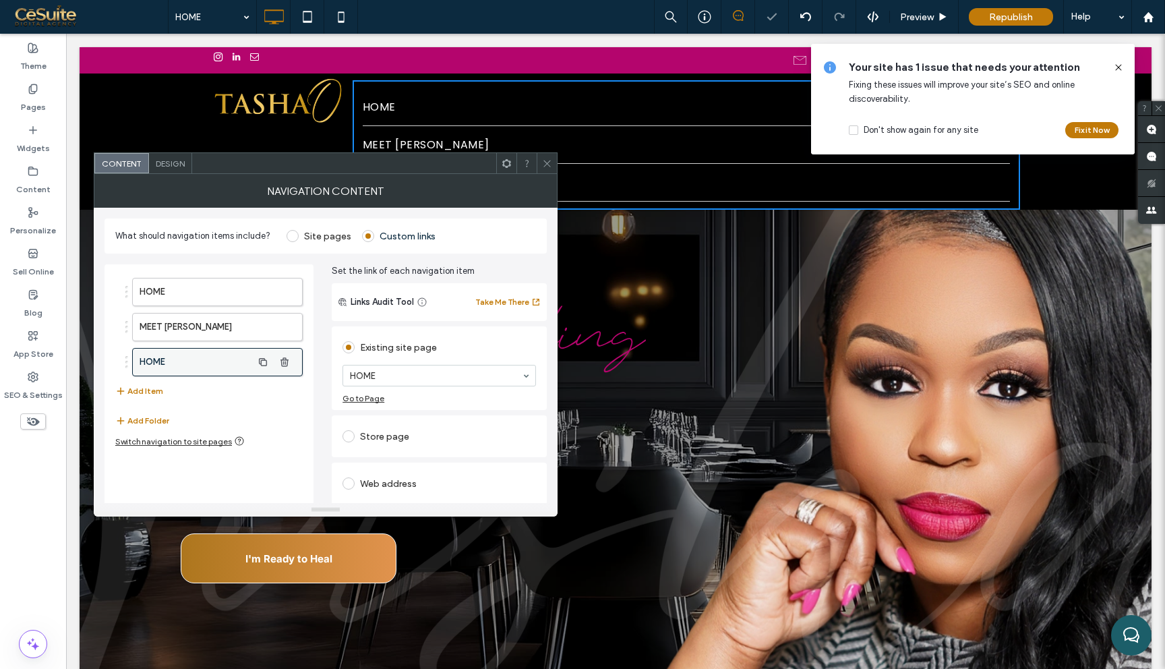
click at [235, 367] on label "HOME" at bounding box center [196, 361] width 113 height 27
click at [162, 394] on div "HOME MEET [PERSON_NAME] COACHING PROGRAMS Add Item" at bounding box center [208, 338] width 187 height 135
click at [152, 387] on button "Add Item" at bounding box center [139, 391] width 48 height 16
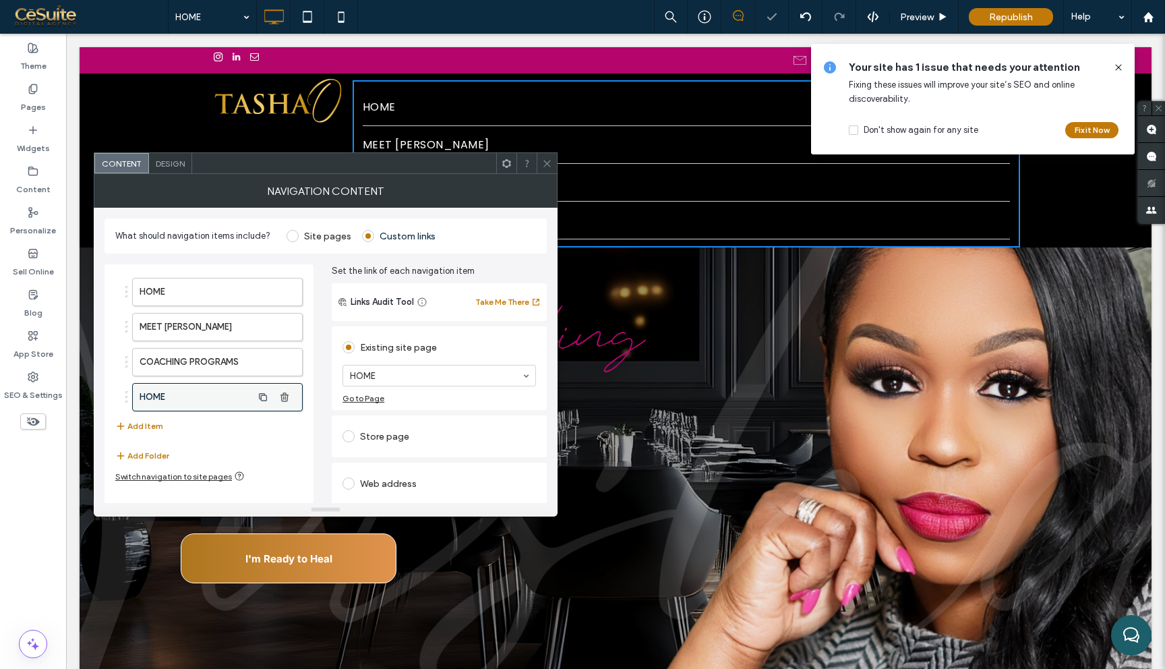
click at [233, 394] on label "HOME" at bounding box center [196, 397] width 113 height 27
click at [367, 442] on div "Store page" at bounding box center [438, 436] width 193 height 22
click at [156, 427] on button "Add Item" at bounding box center [139, 426] width 48 height 16
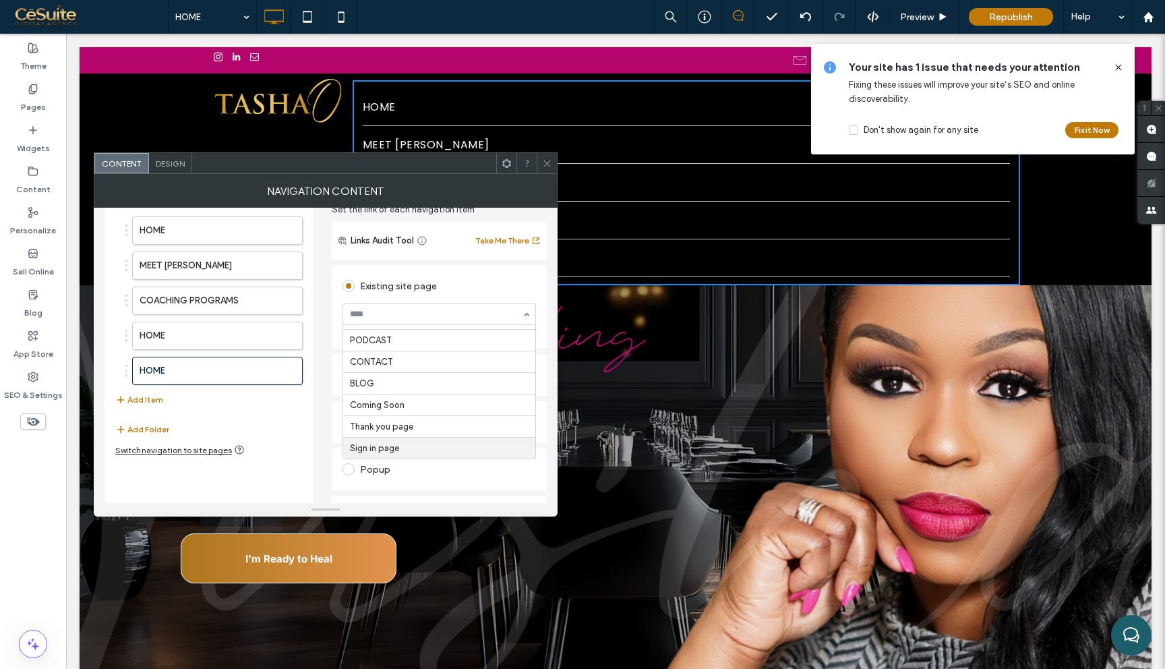
scroll to position [66, 0]
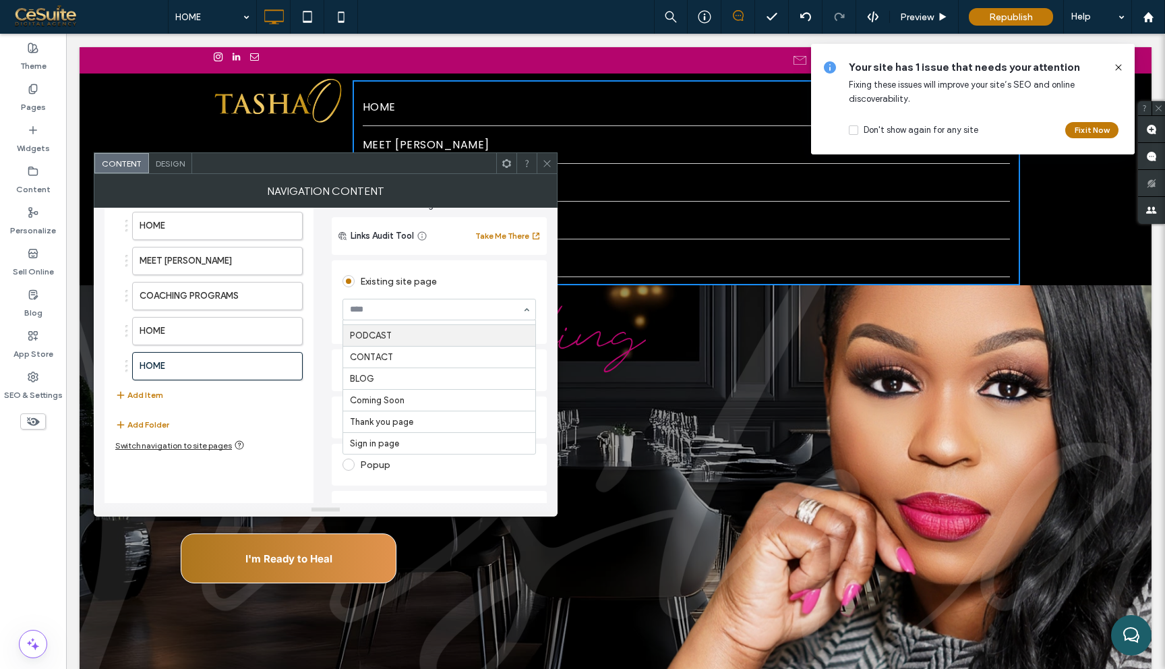
click at [423, 293] on section "HOME MEET [PERSON_NAME] COACHING PROGRAMS CONSULTING COUNSELING SPEAKING & WORK…" at bounding box center [438, 309] width 193 height 35
type input "****"
